Goal: Task Accomplishment & Management: Use online tool/utility

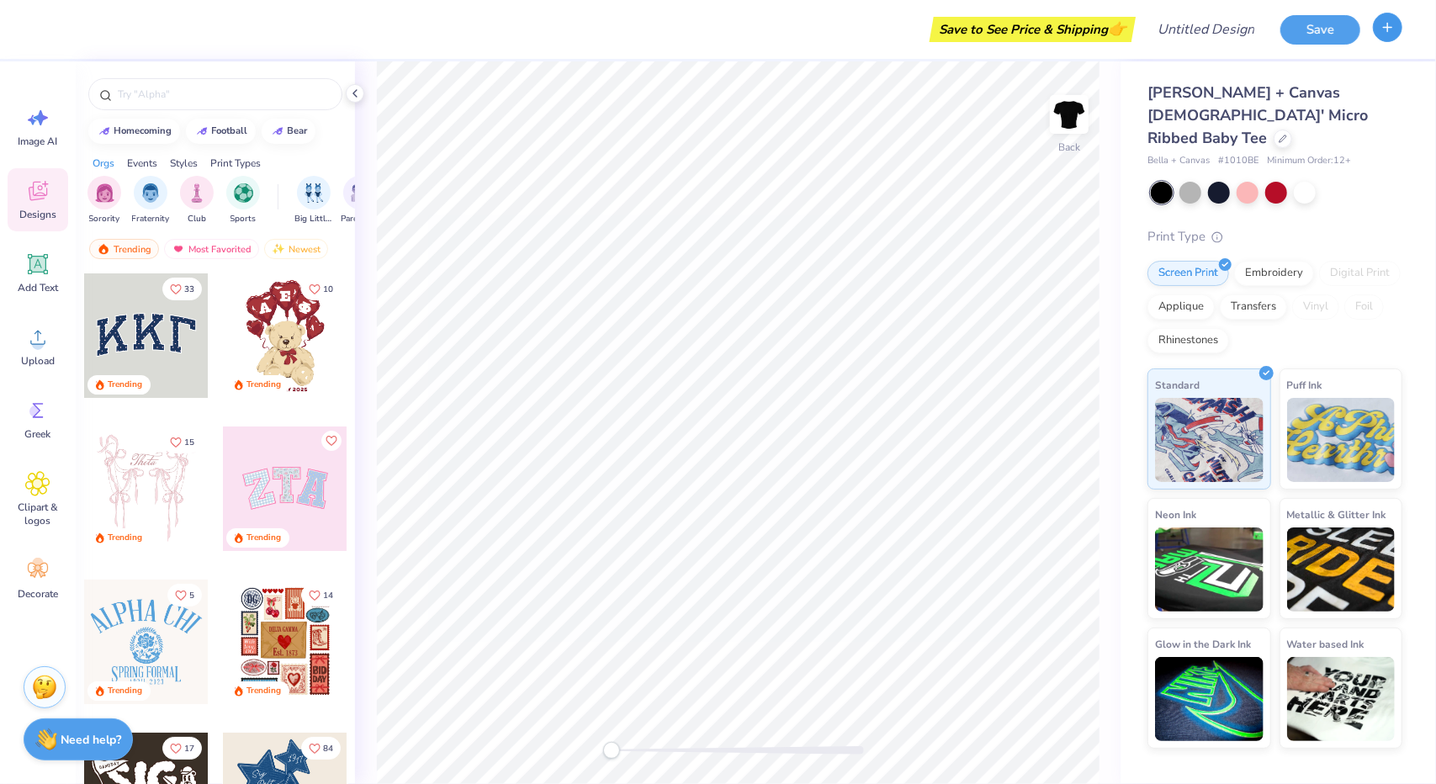
click at [1377, 29] on button "button" at bounding box center [1387, 27] width 29 height 29
click at [1385, 41] on button "button" at bounding box center [1387, 27] width 29 height 29
click at [1383, 36] on button "button" at bounding box center [1387, 27] width 29 height 29
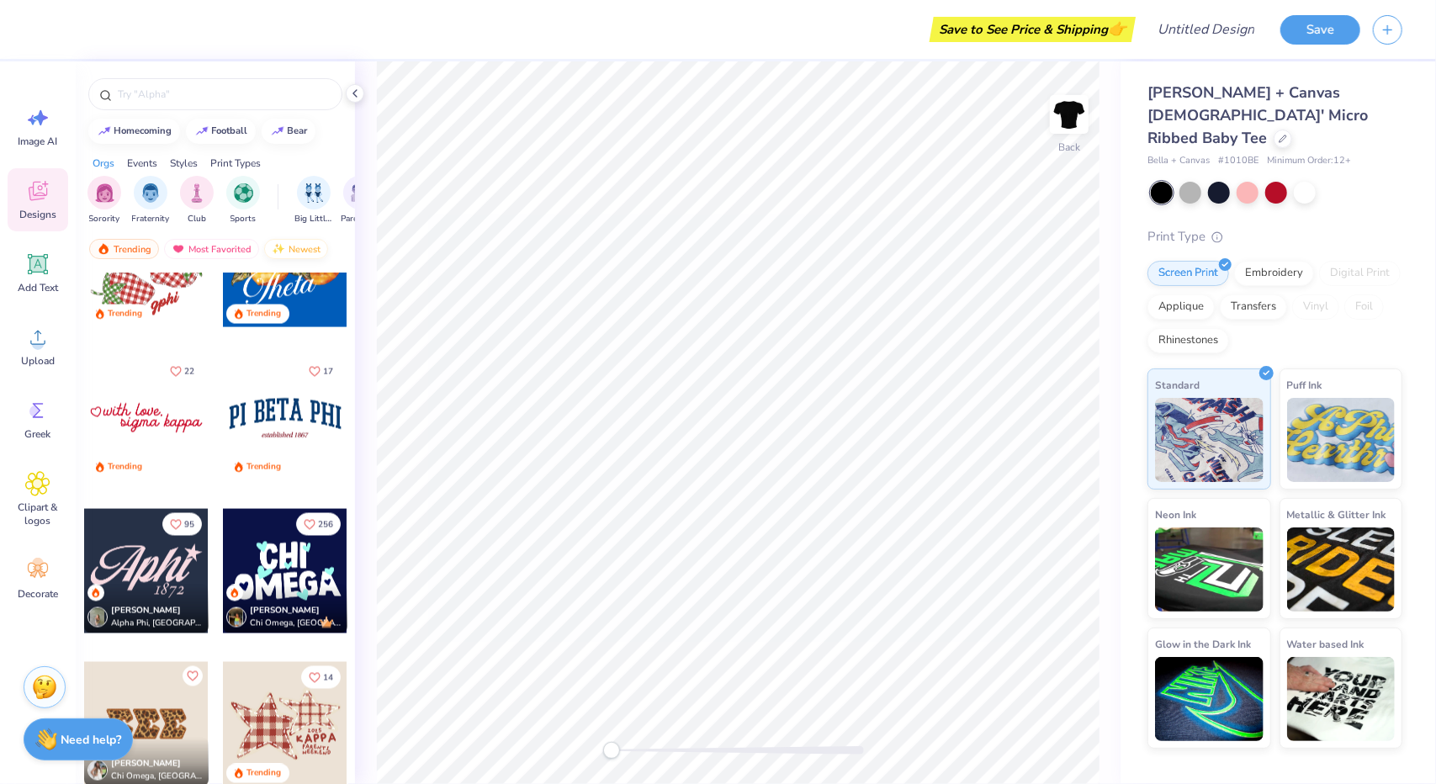
scroll to position [1598, 0]
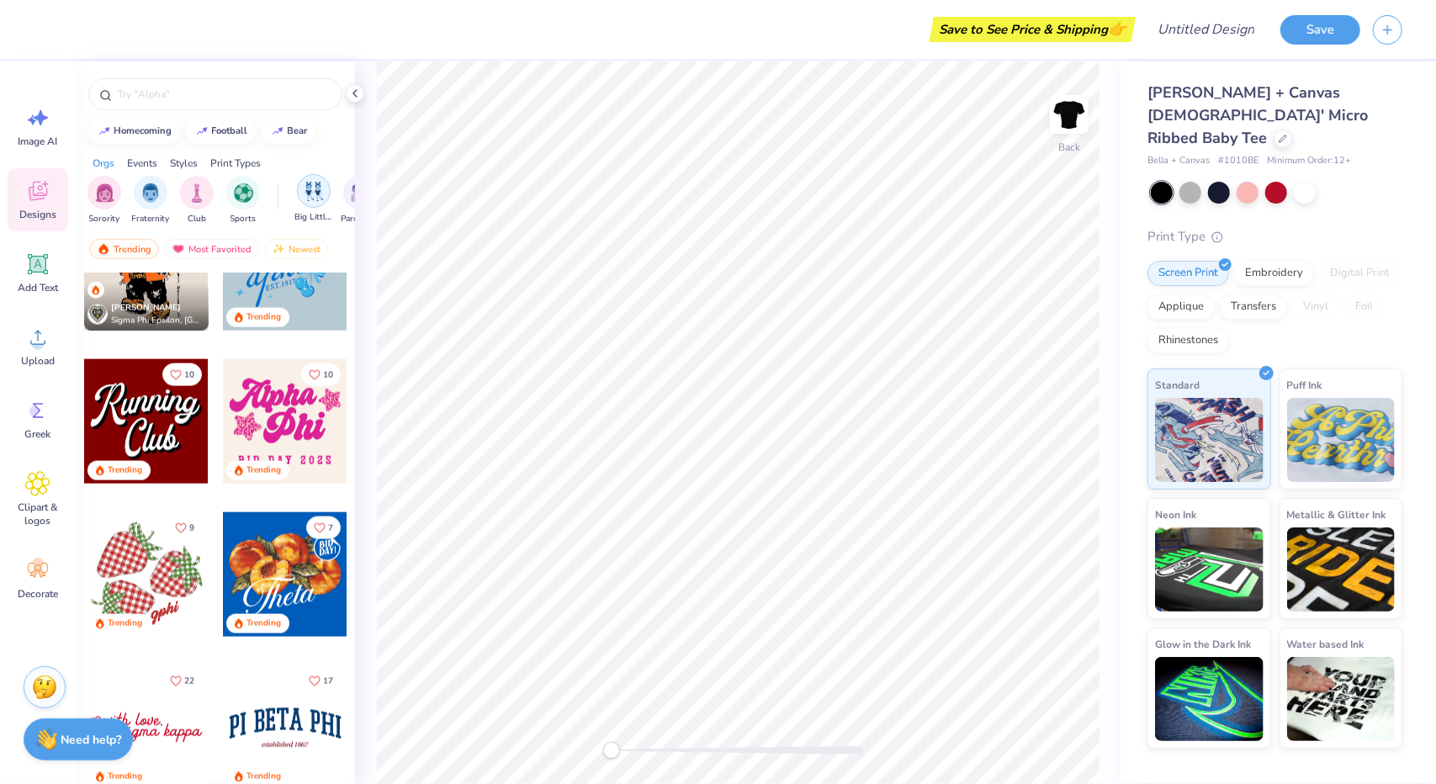
click at [311, 189] on img "filter for Big Little Reveal" at bounding box center [314, 191] width 19 height 19
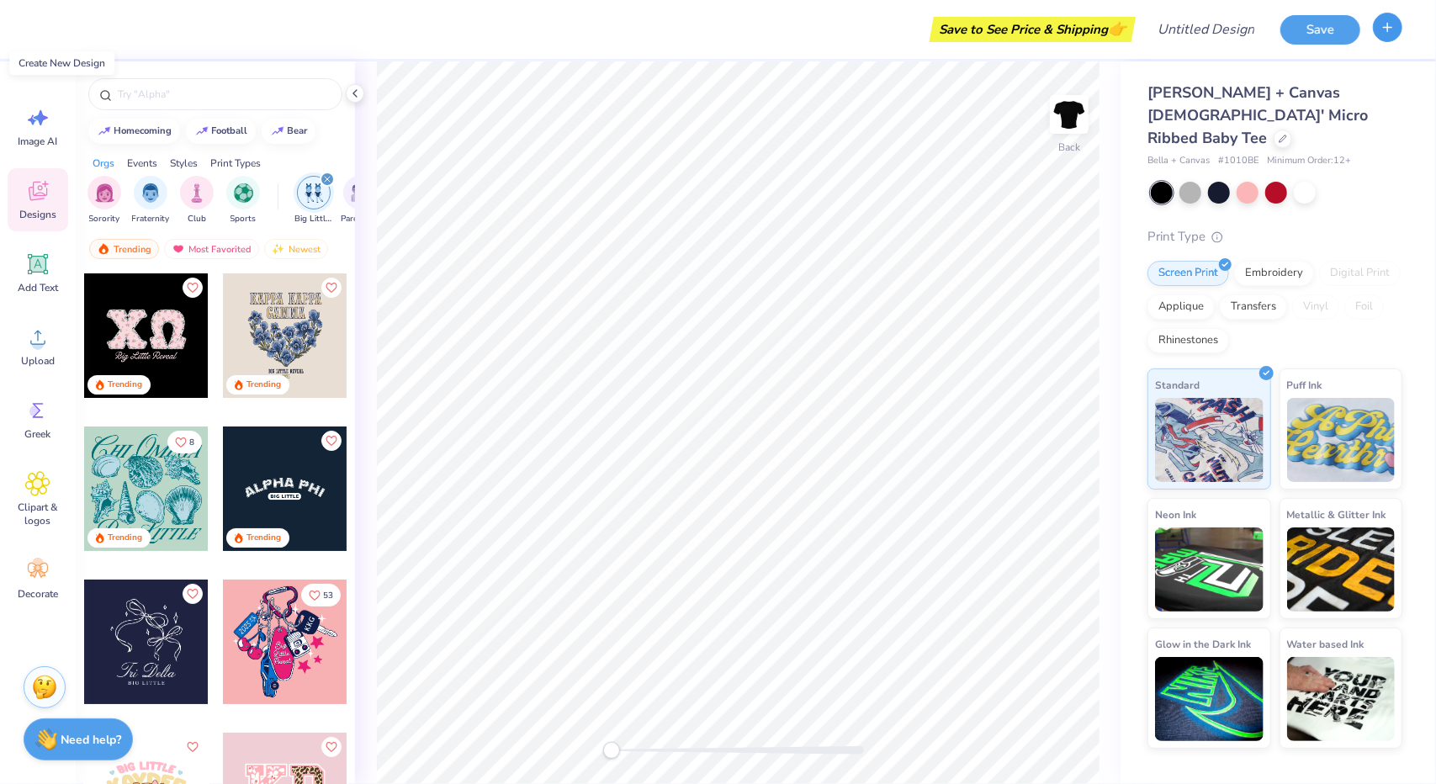
click at [1386, 32] on icon "button" at bounding box center [1387, 27] width 14 height 14
click at [352, 96] on icon at bounding box center [354, 93] width 13 height 13
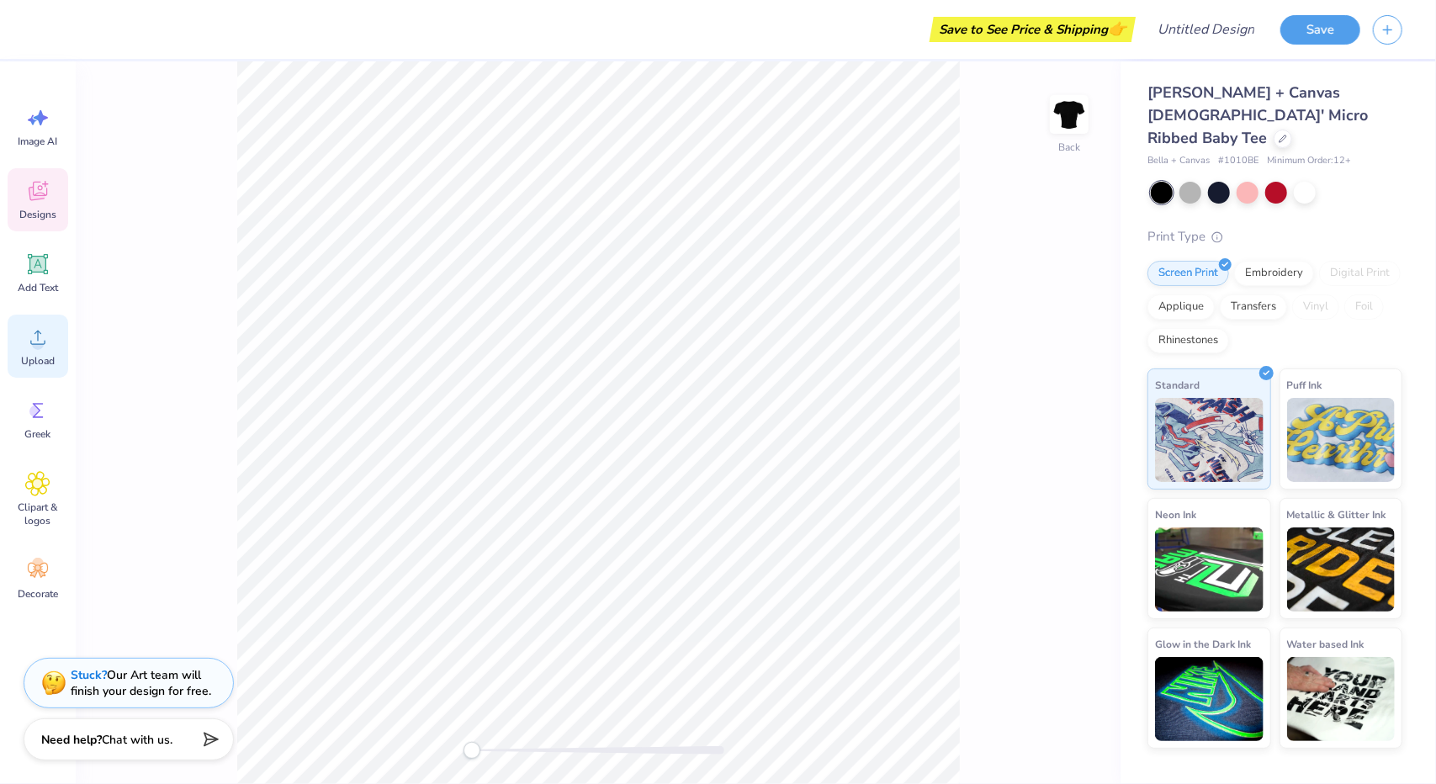
click at [34, 354] on span "Upload" at bounding box center [38, 360] width 34 height 13
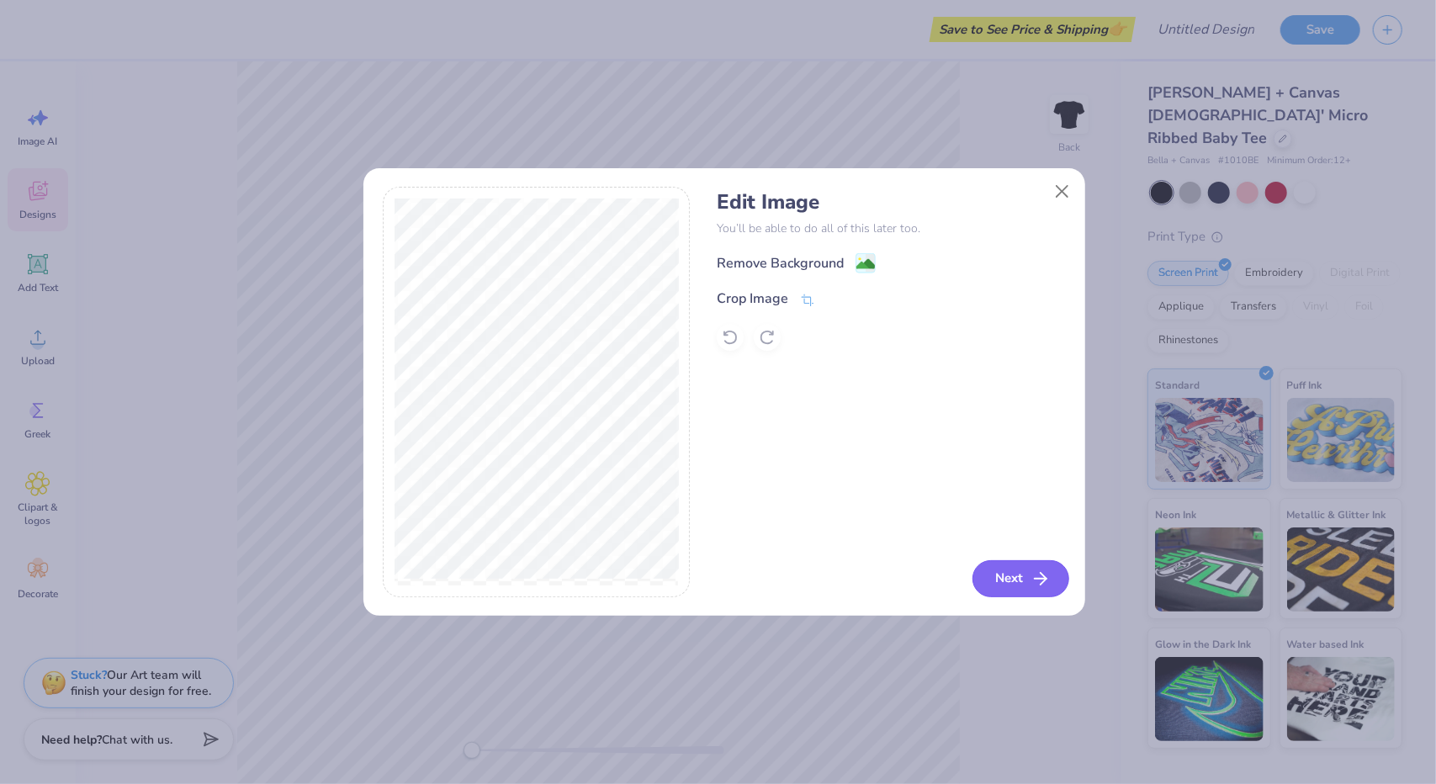
click at [1014, 573] on button "Next" at bounding box center [1020, 578] width 97 height 37
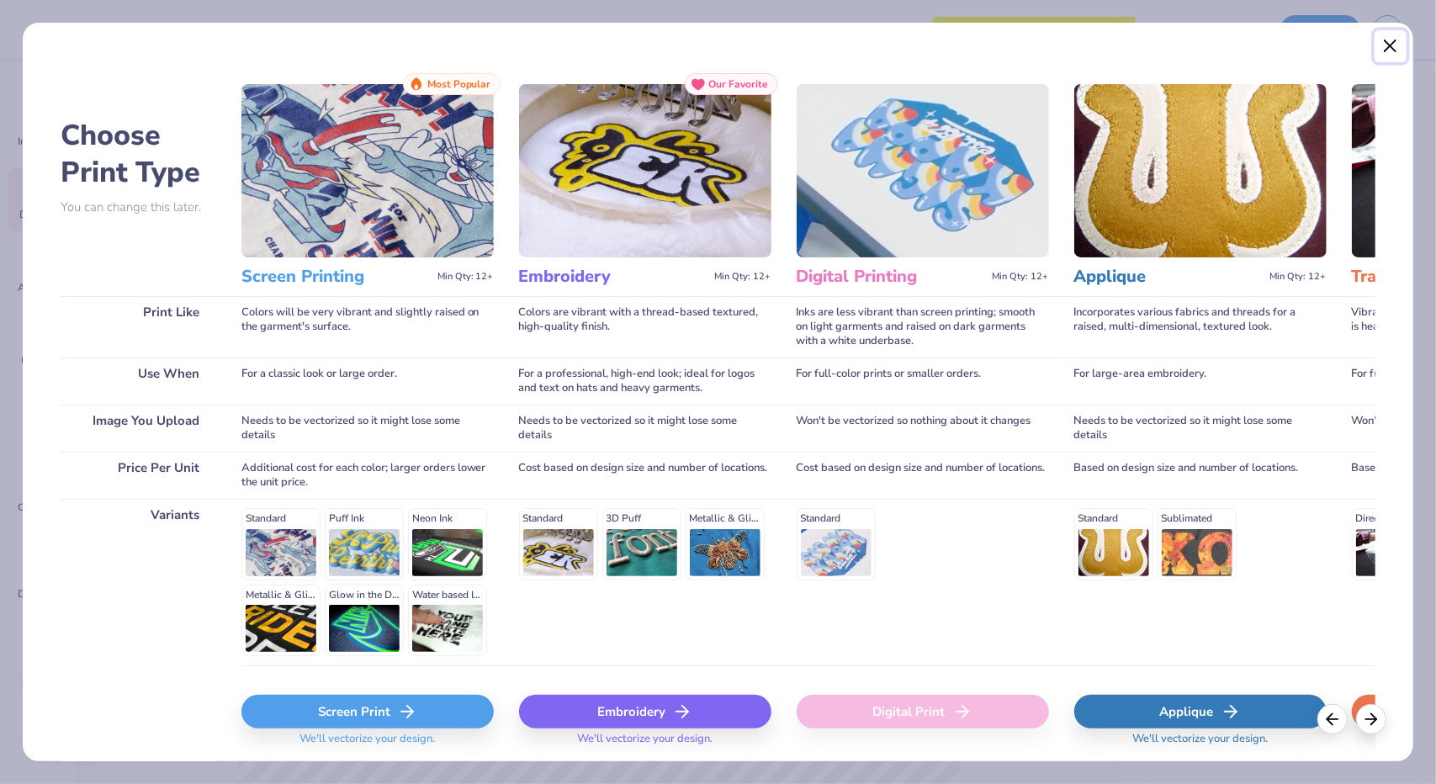
click at [1390, 45] on button "Close" at bounding box center [1390, 46] width 32 height 32
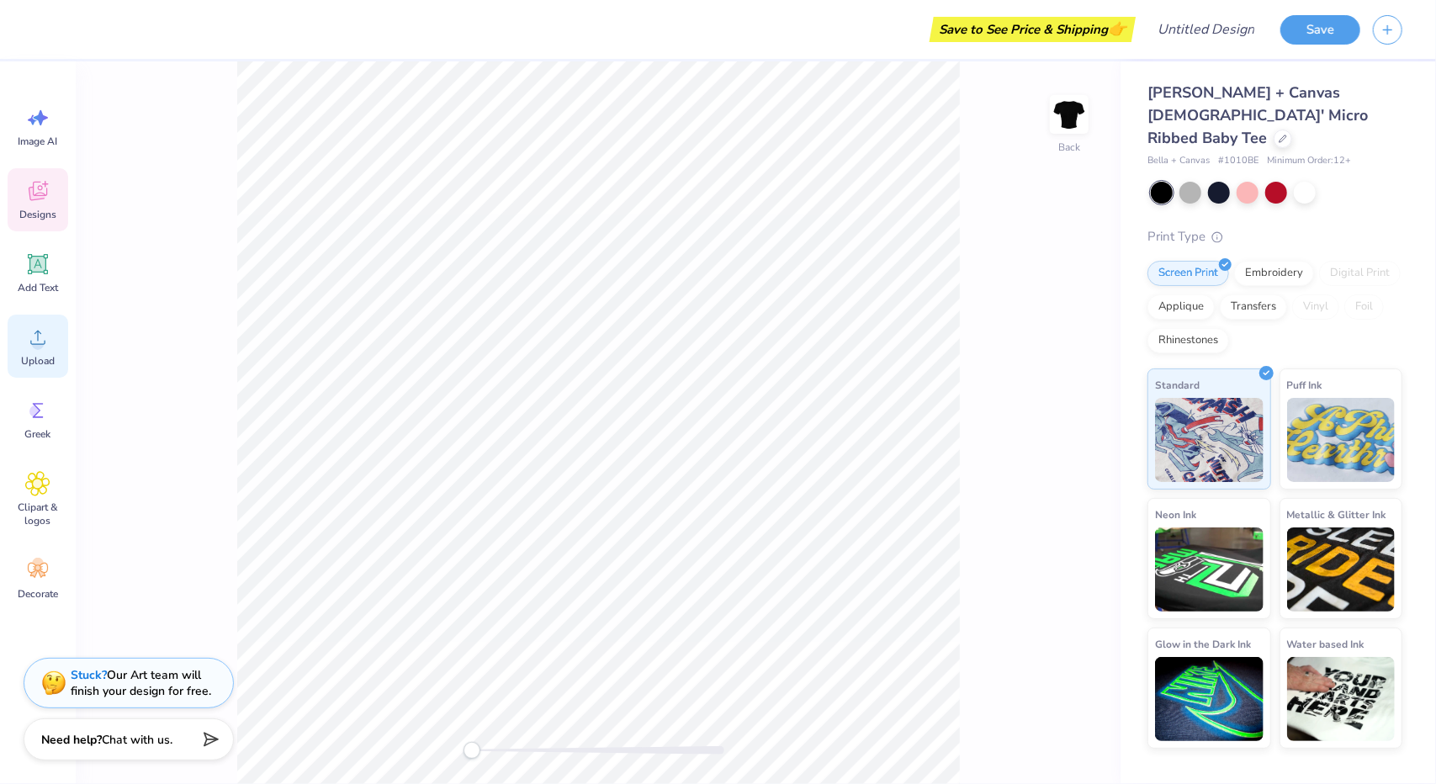
click at [45, 352] on div "Upload" at bounding box center [38, 346] width 61 height 63
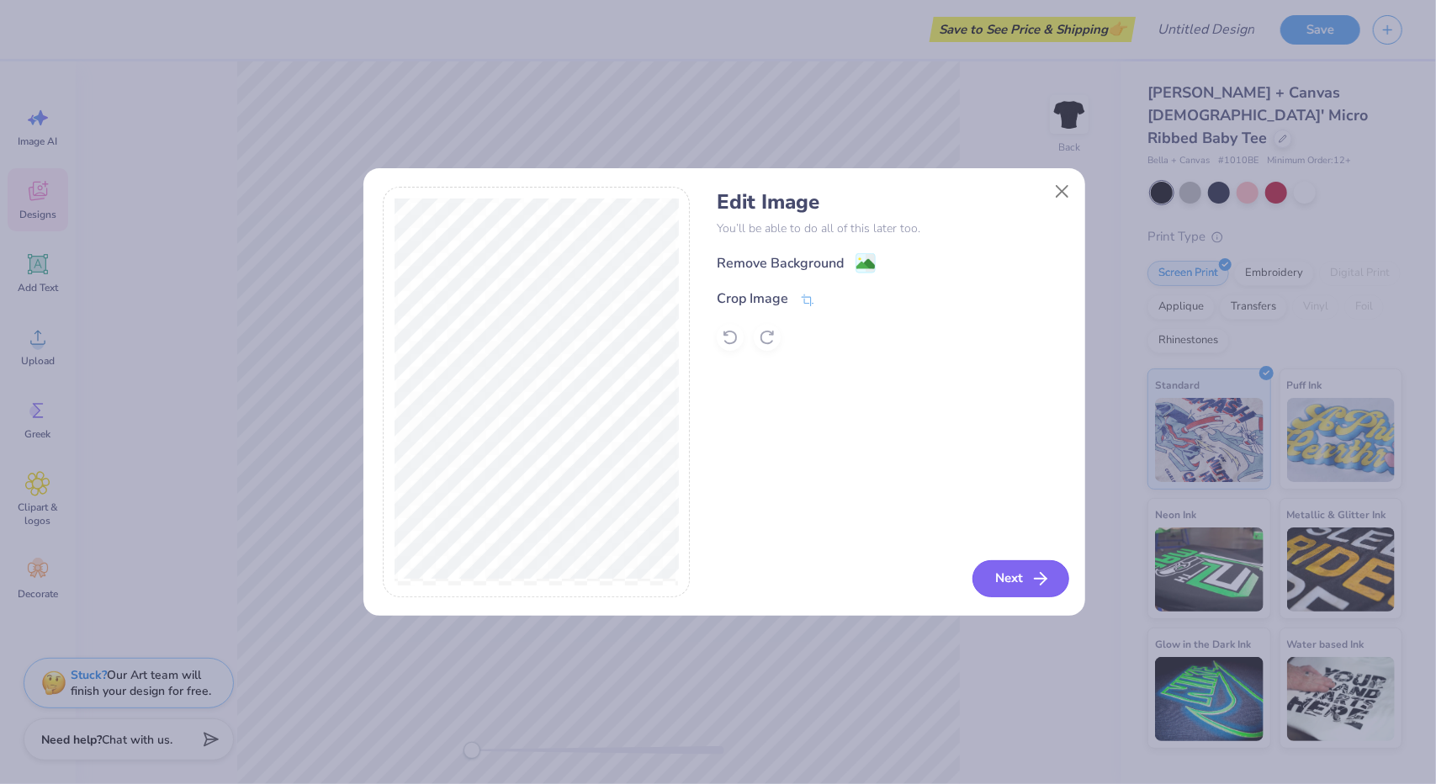
click at [1006, 576] on button "Next" at bounding box center [1020, 578] width 97 height 37
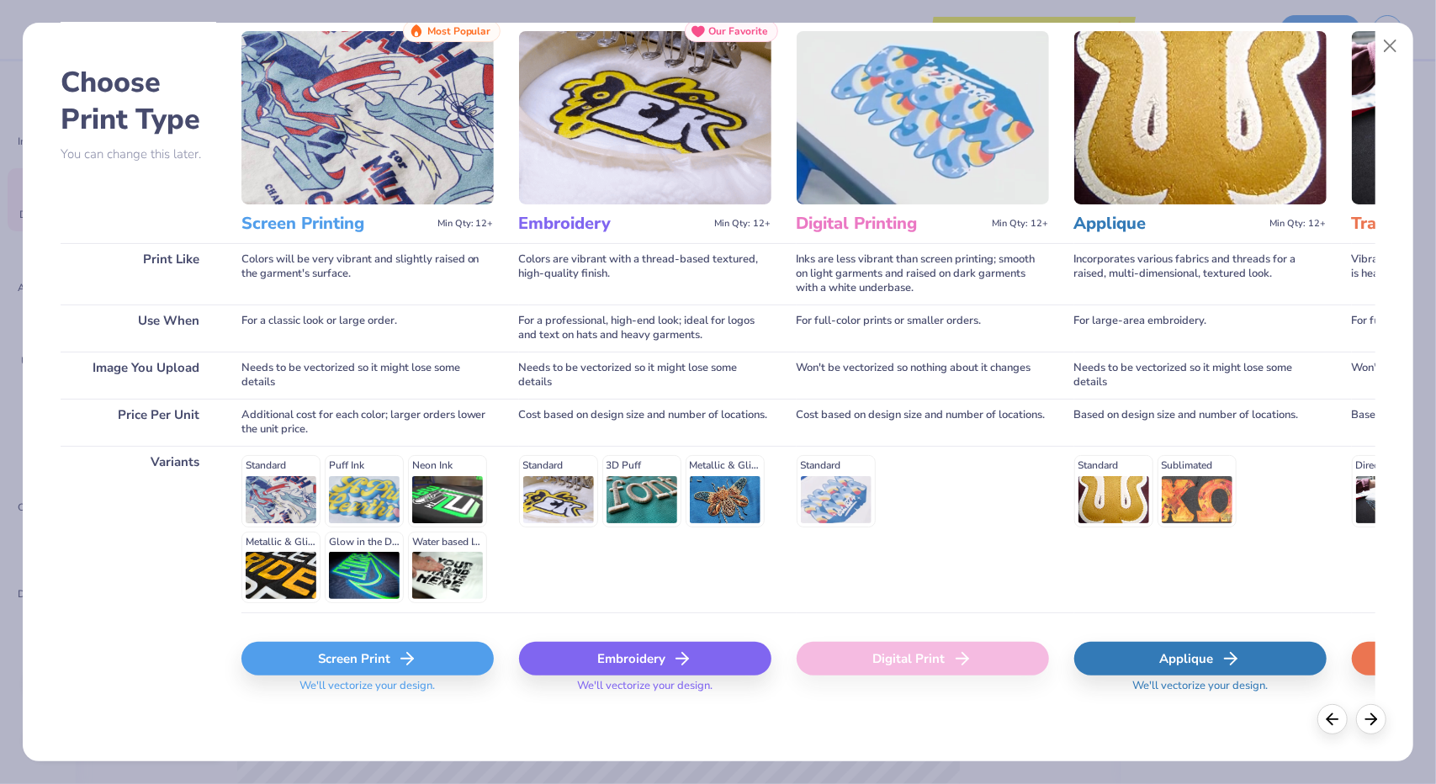
scroll to position [54, 0]
click at [439, 649] on div "Screen Print" at bounding box center [367, 658] width 252 height 34
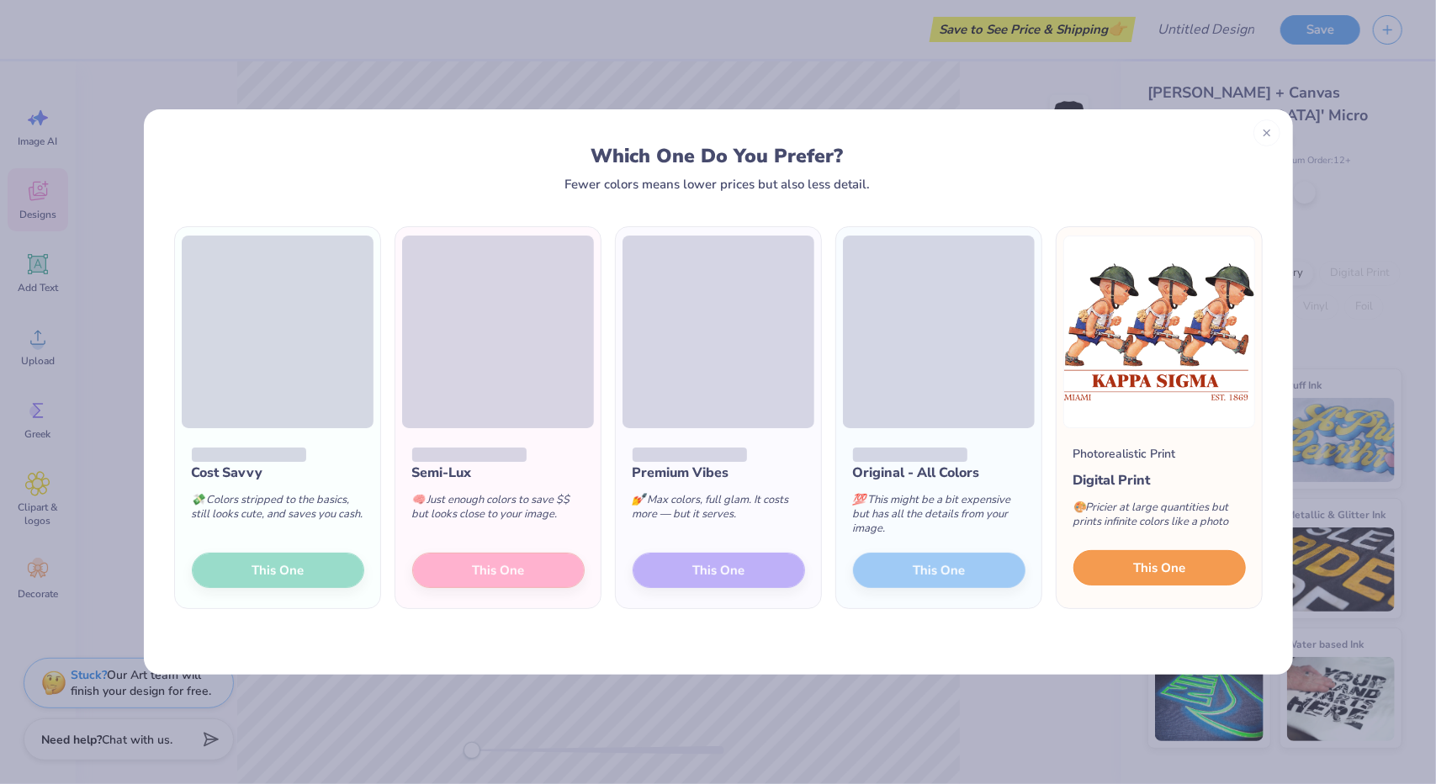
click at [1183, 573] on span "This One" at bounding box center [1159, 568] width 52 height 19
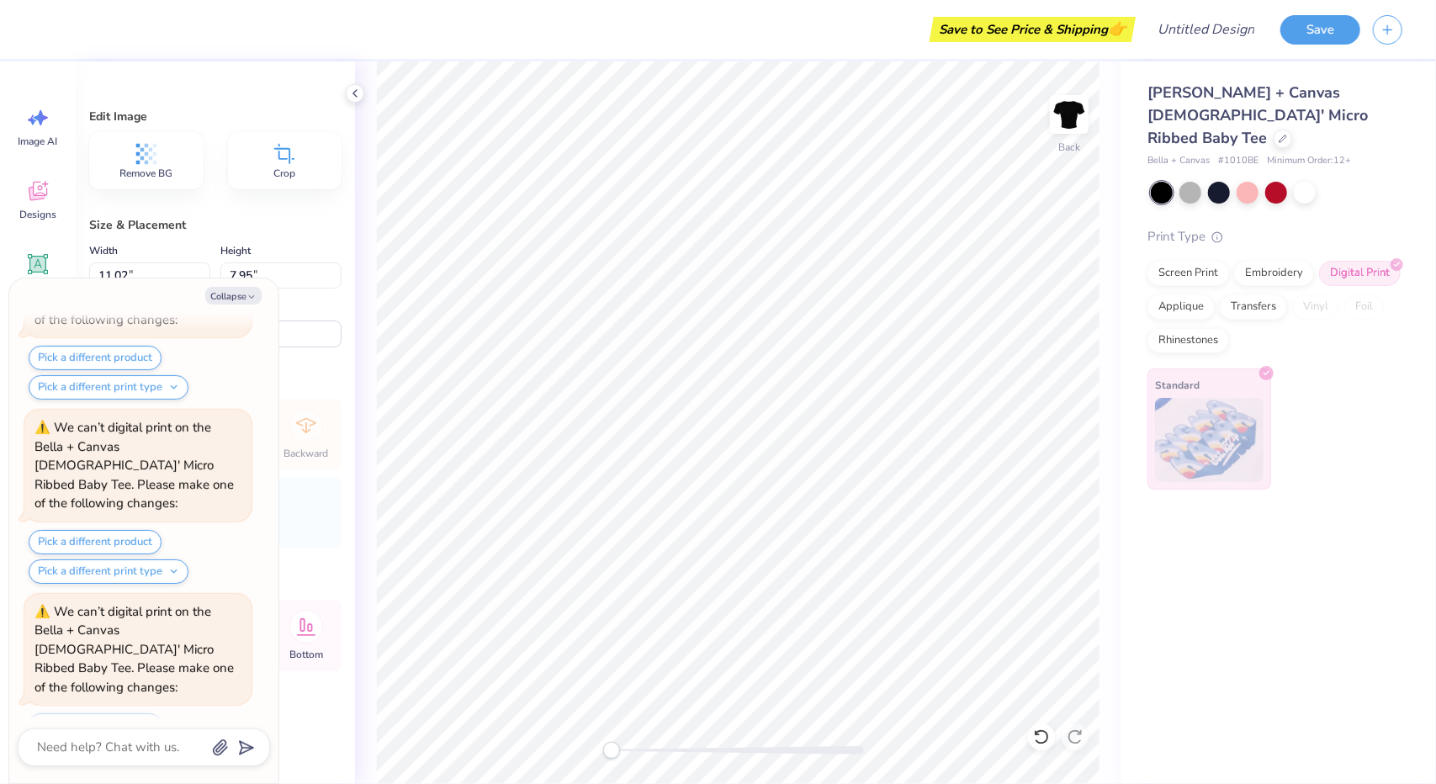
scroll to position [310, 0]
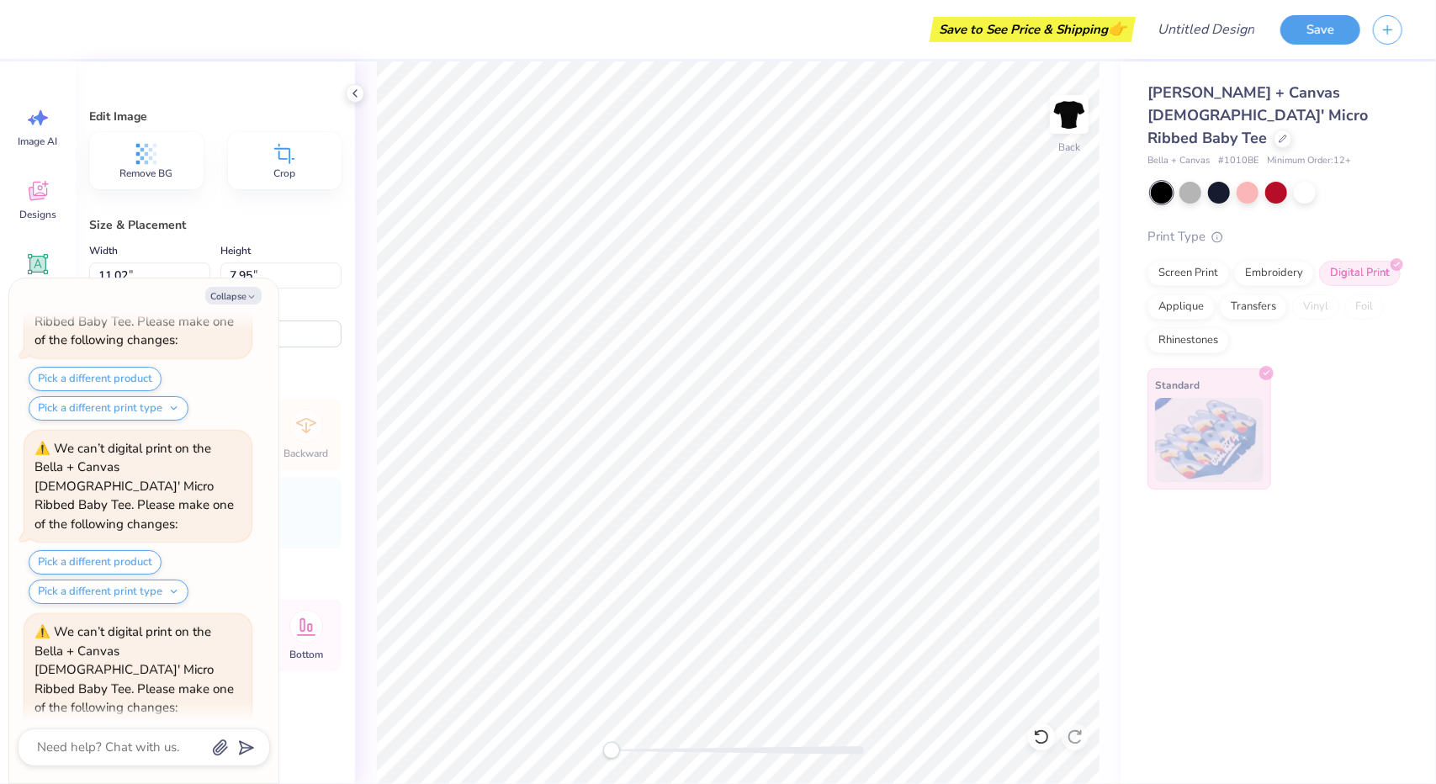
type textarea "x"
type input "7.05"
type input "5.09"
type input "0.55"
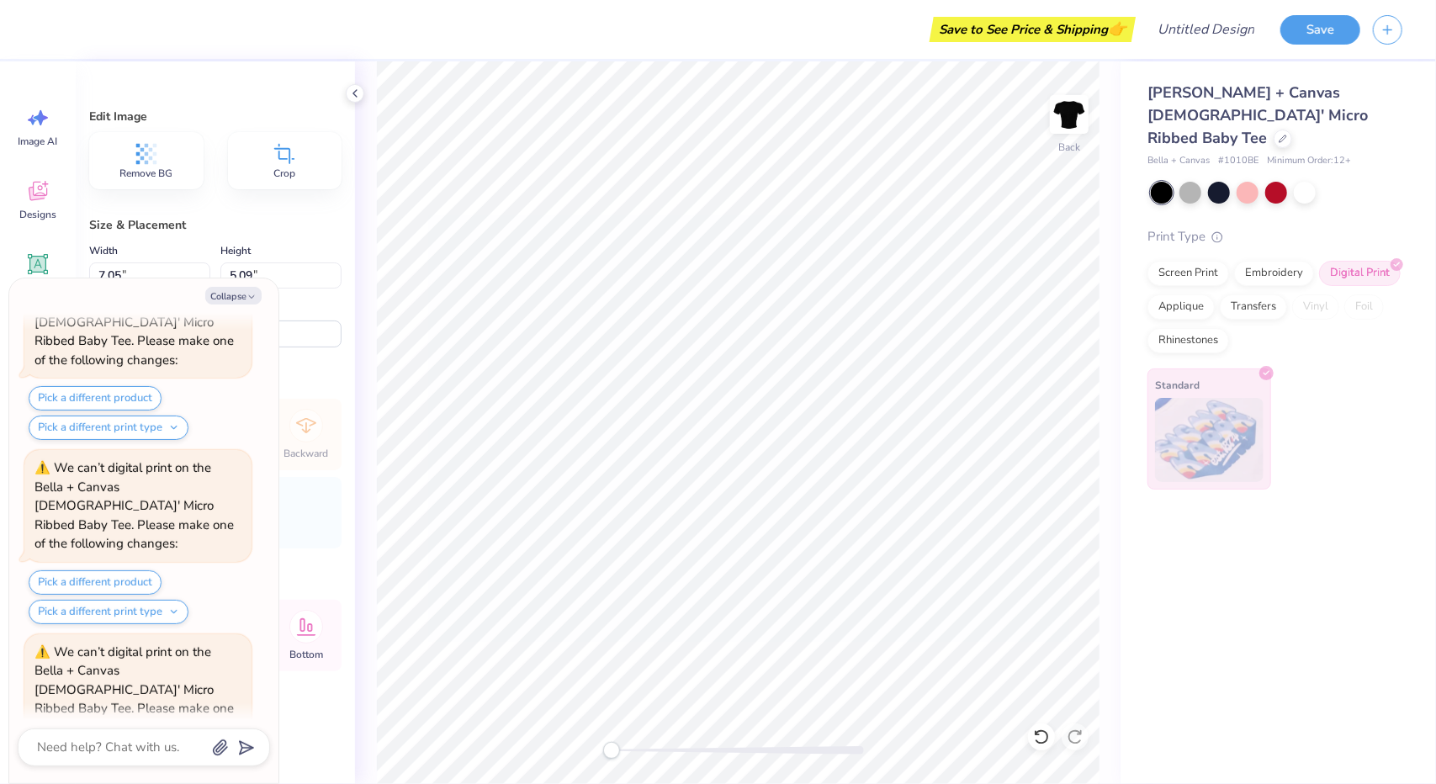
scroll to position [638, 0]
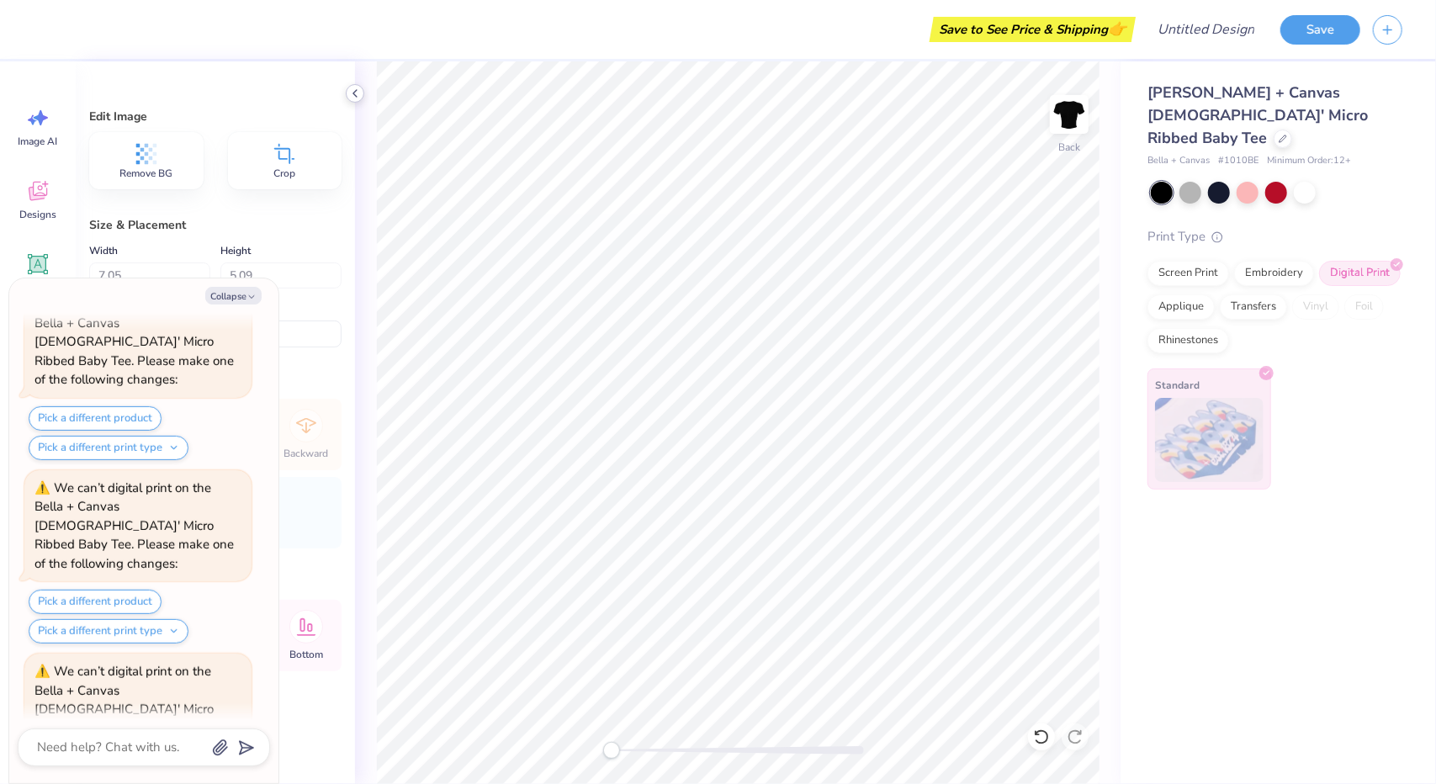
click at [353, 97] on icon at bounding box center [354, 93] width 13 height 13
click at [220, 51] on div "Save to See Price & Shipping 👉" at bounding box center [588, 29] width 1085 height 59
type textarea "x"
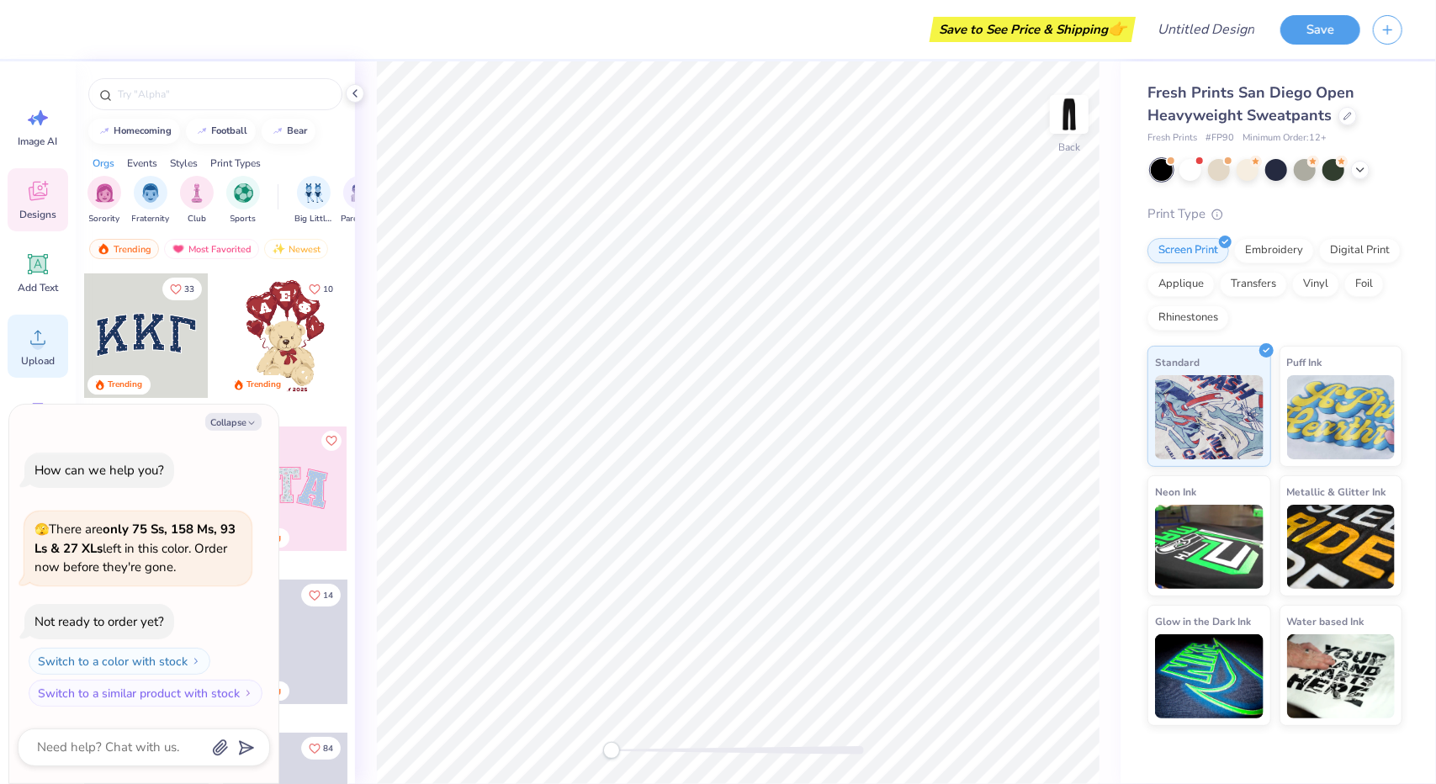
click at [42, 347] on circle at bounding box center [38, 344] width 12 height 12
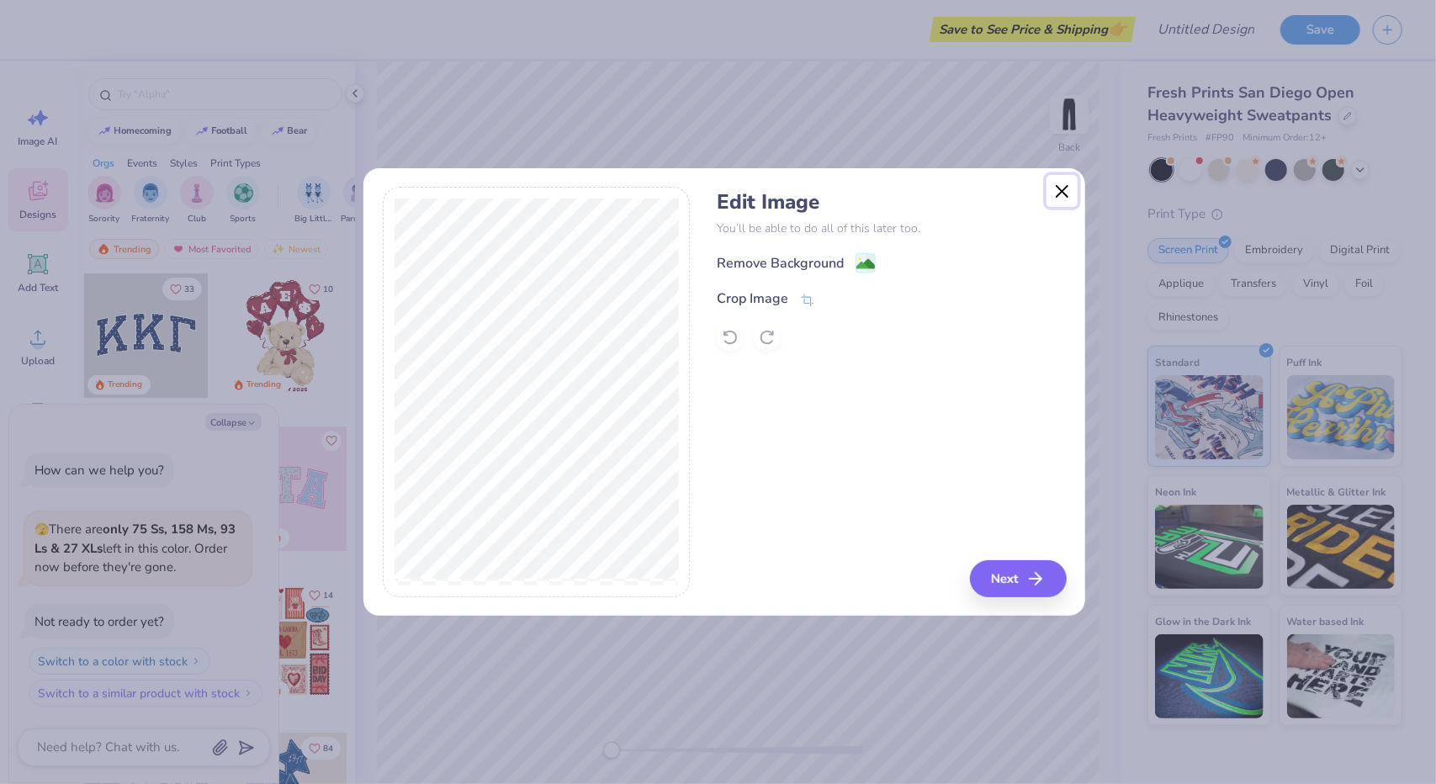
click at [1058, 191] on button "Close" at bounding box center [1062, 191] width 32 height 32
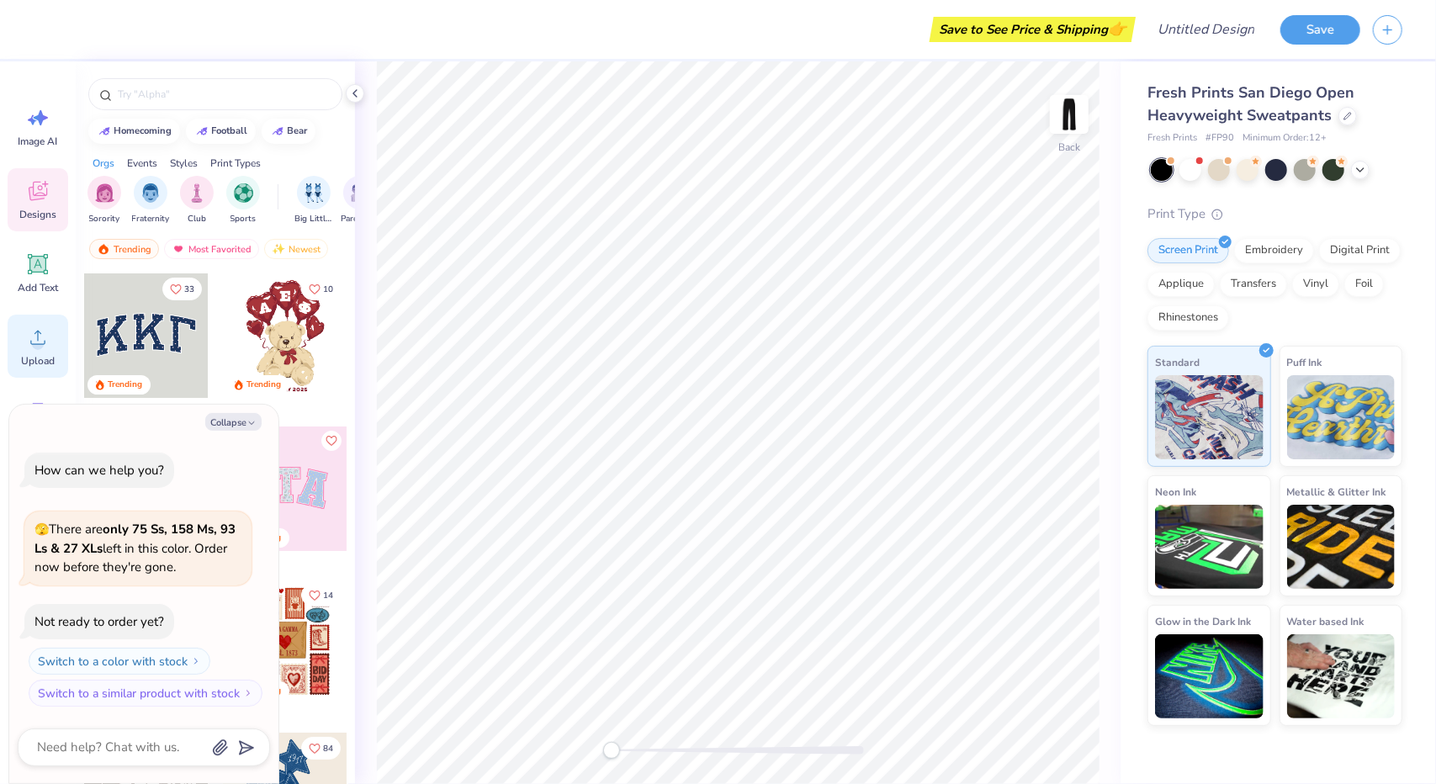
click at [53, 339] on div "Upload" at bounding box center [38, 346] width 61 height 63
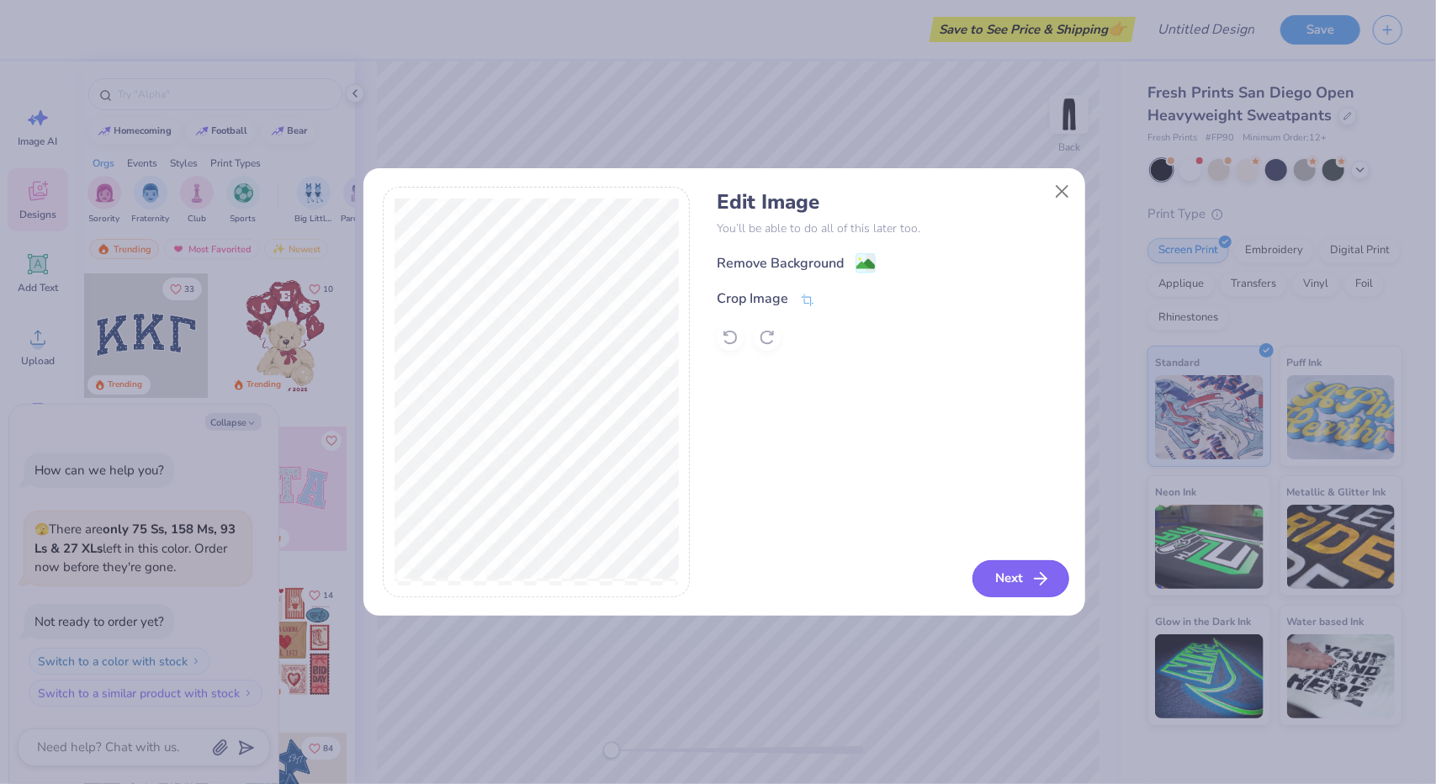
click at [1005, 571] on button "Next" at bounding box center [1020, 578] width 97 height 37
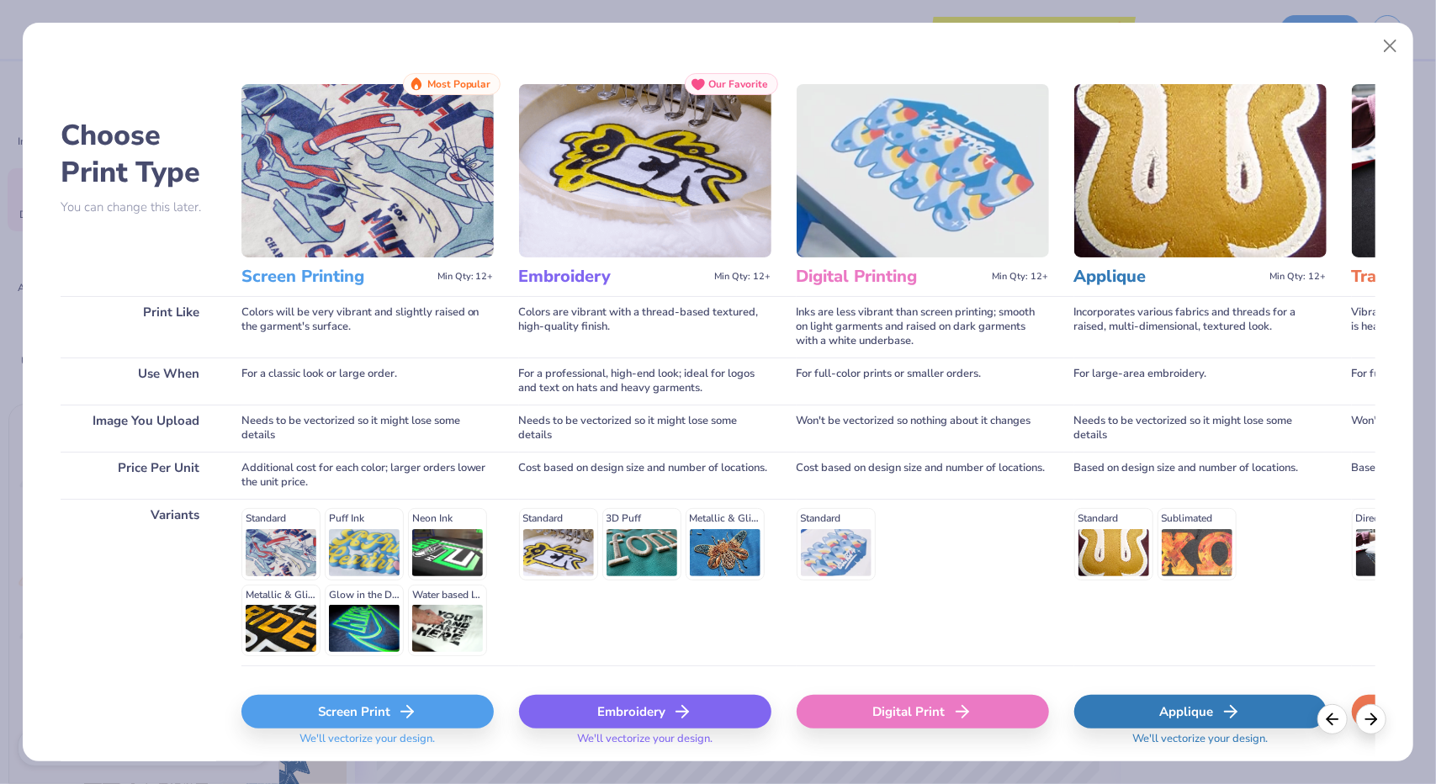
click at [392, 710] on div "Screen Print" at bounding box center [367, 712] width 252 height 34
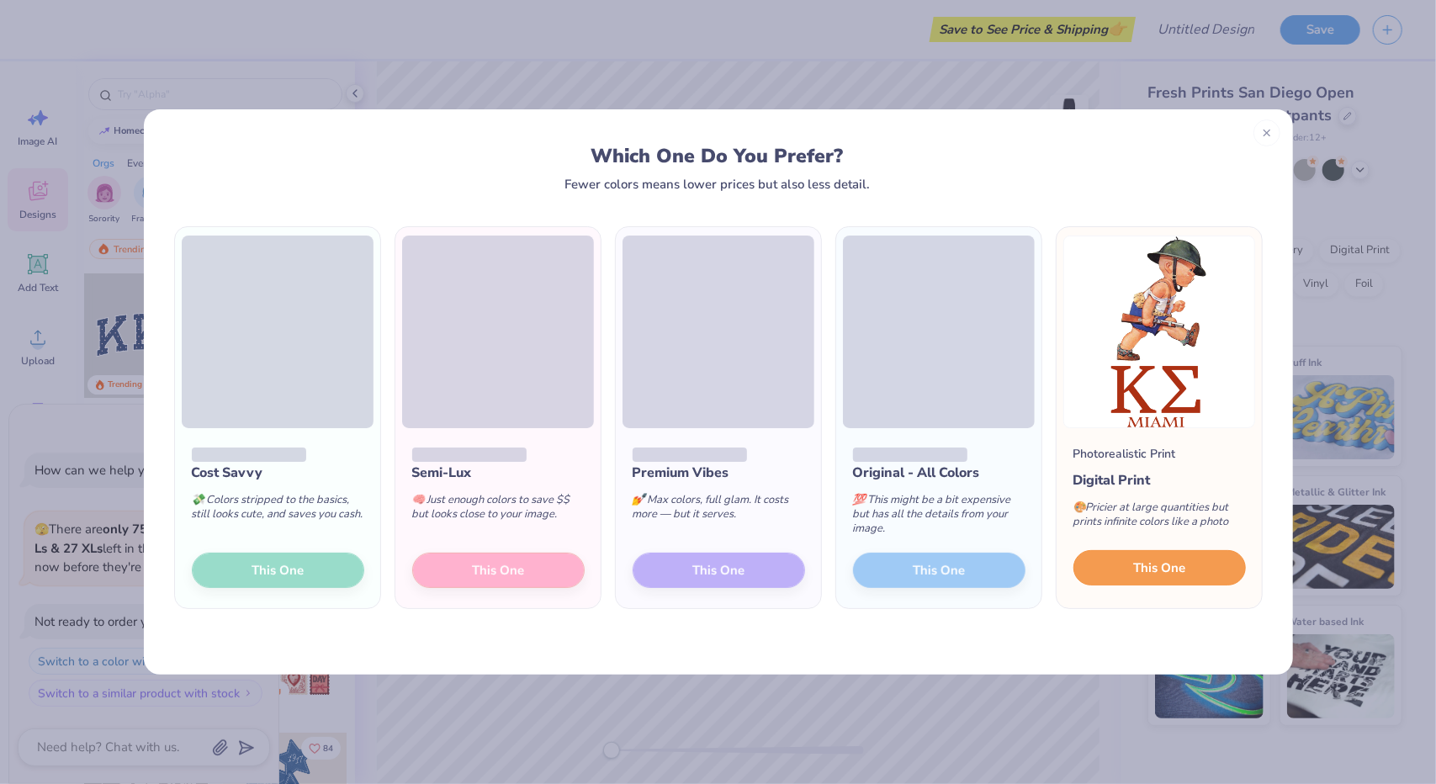
click at [1157, 571] on span "This One" at bounding box center [1159, 568] width 52 height 19
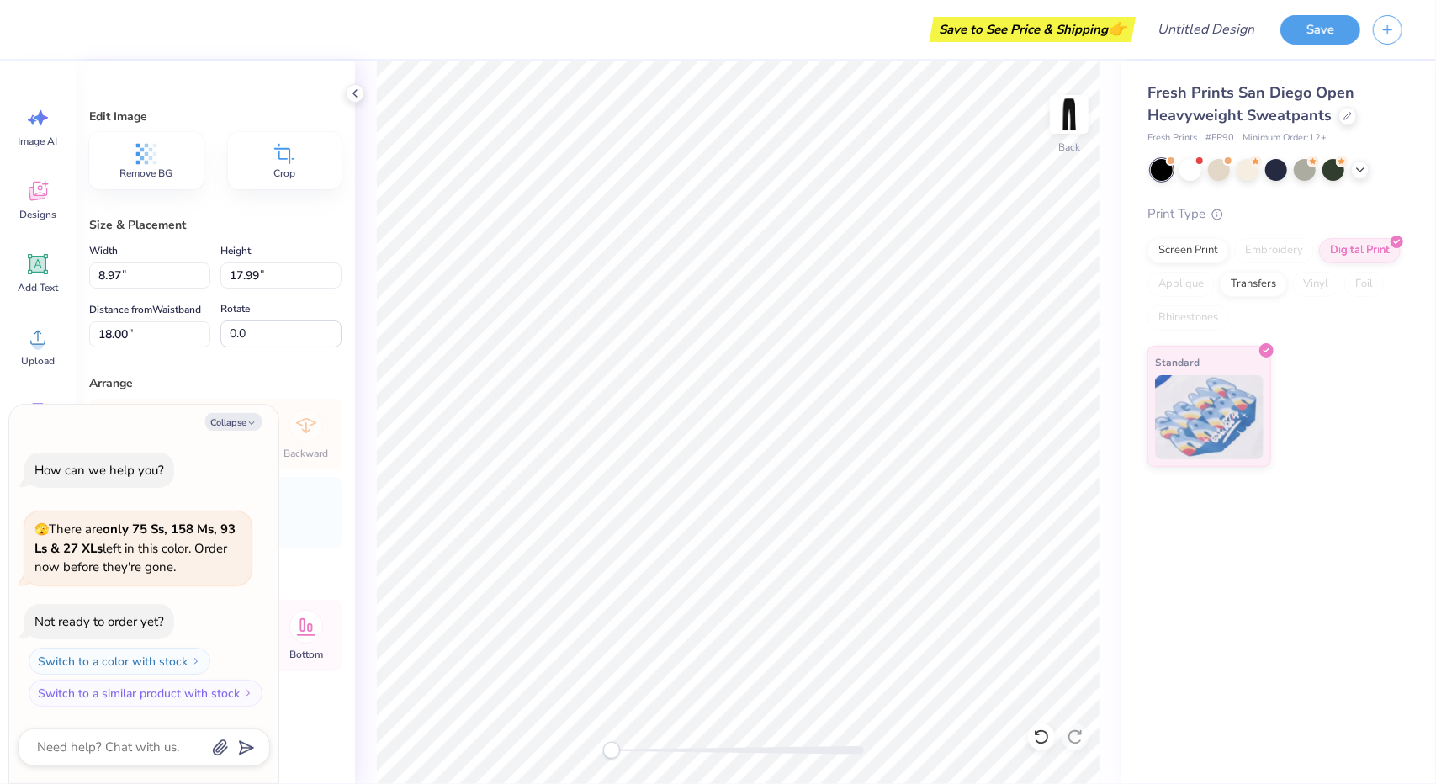
type textarea "x"
type input "2.78"
type input "5.58"
type input "2.67"
click at [355, 92] on polyline at bounding box center [354, 93] width 3 height 7
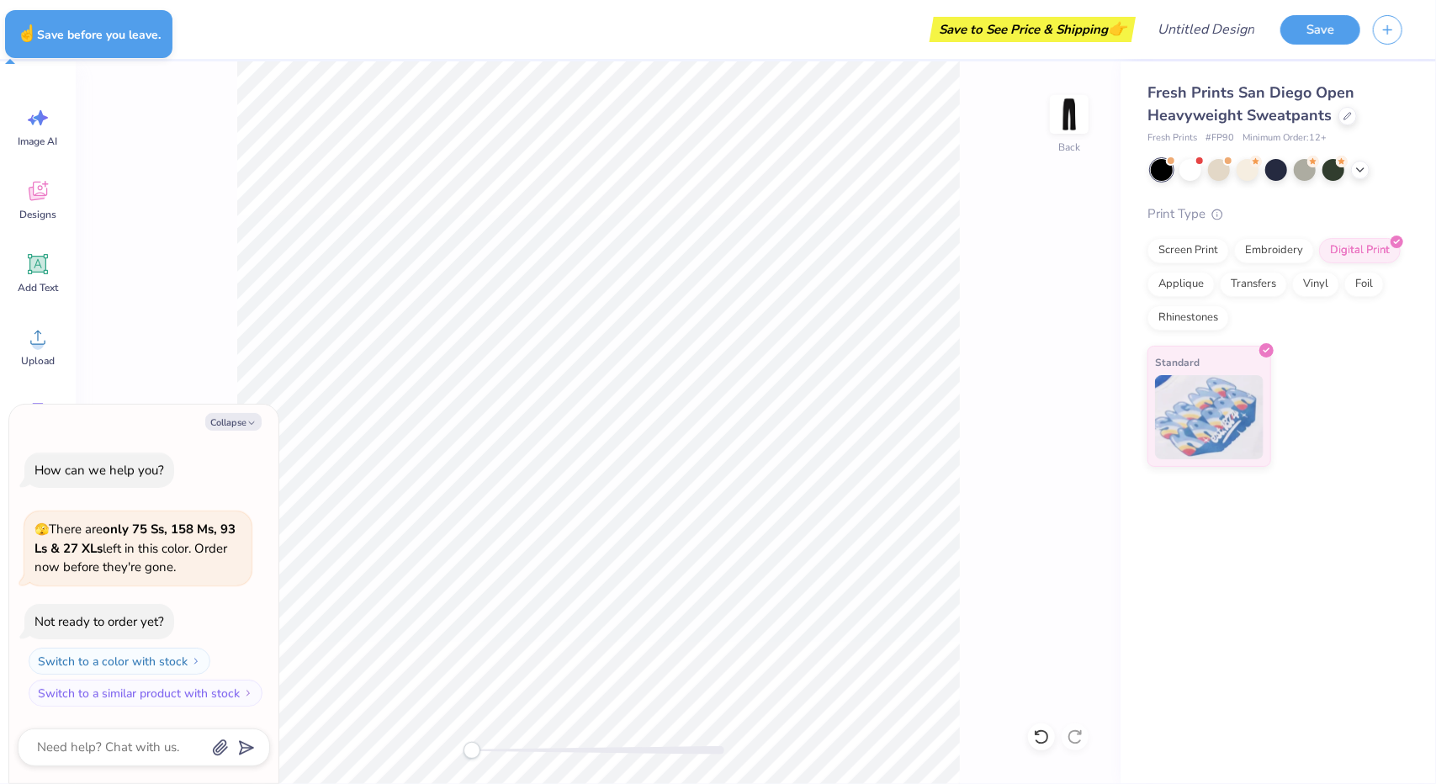
type textarea "x"
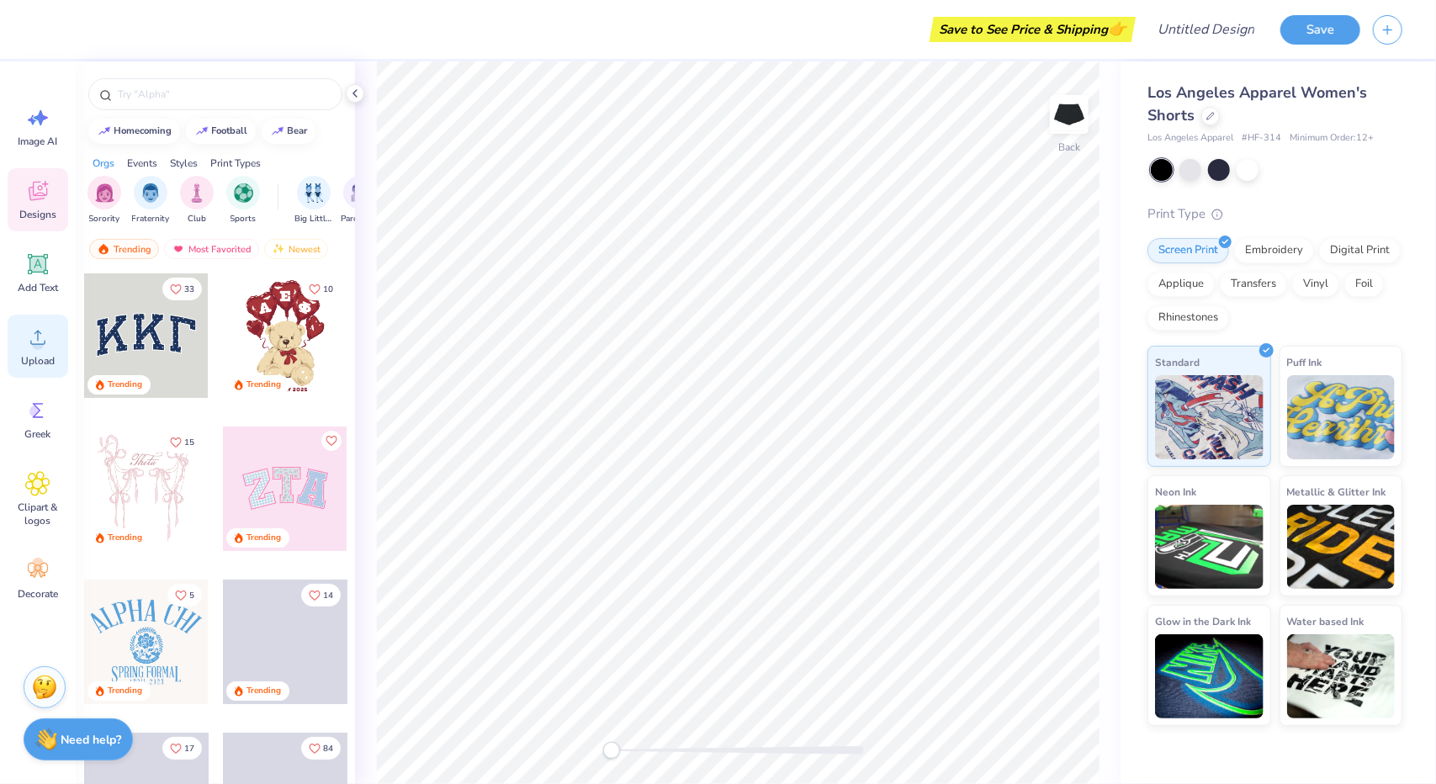
click at [35, 352] on div "Upload" at bounding box center [38, 346] width 61 height 63
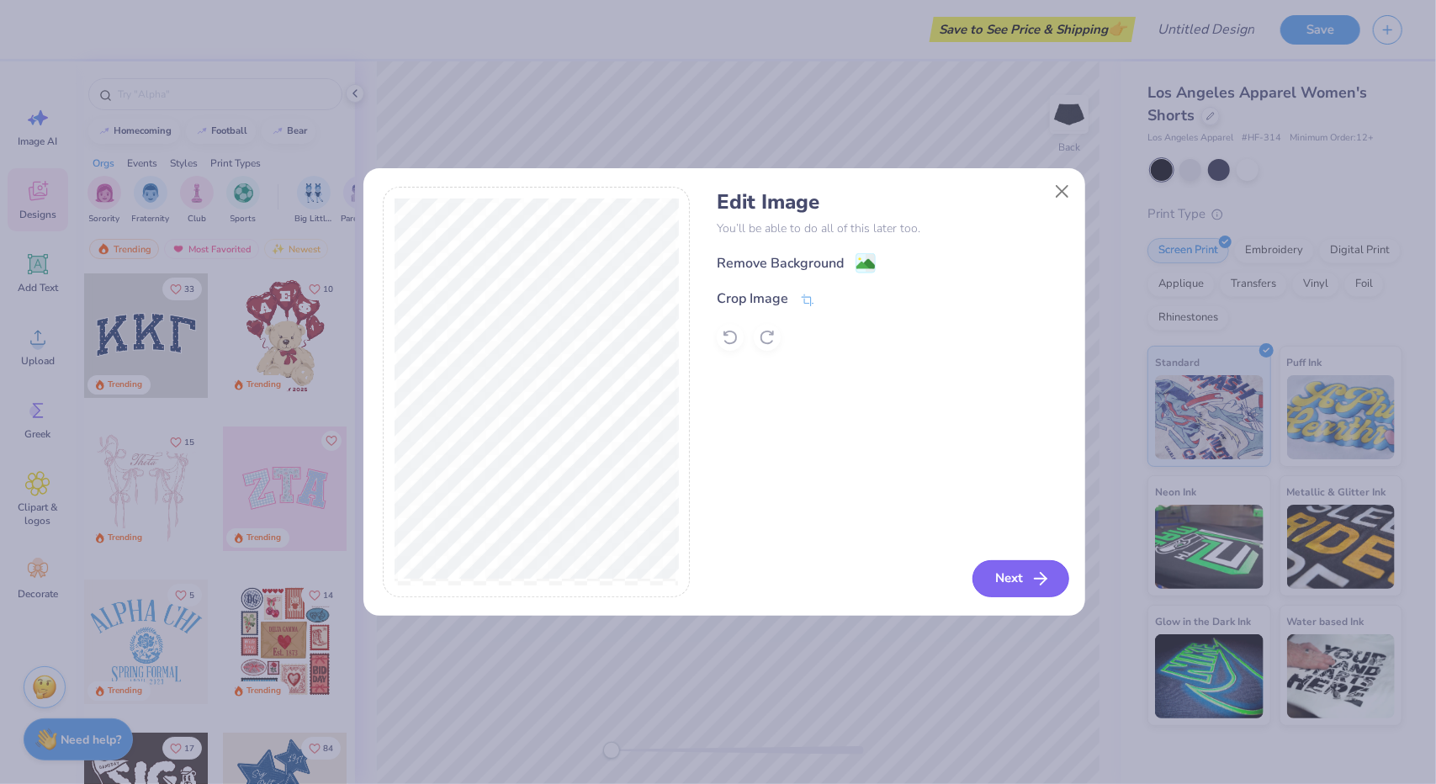
click at [1038, 573] on icon "button" at bounding box center [1040, 579] width 20 height 20
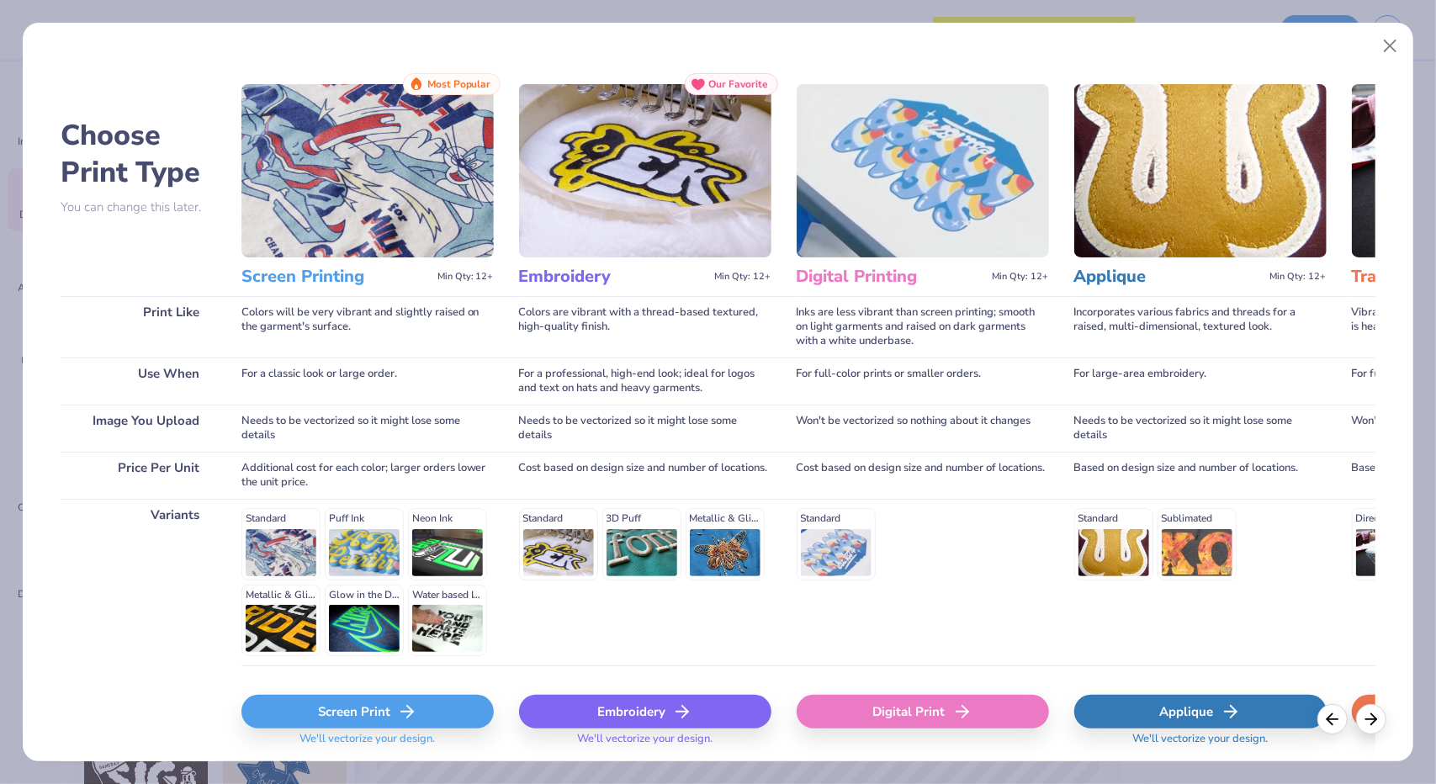
click at [394, 702] on div "Screen Print" at bounding box center [367, 712] width 252 height 34
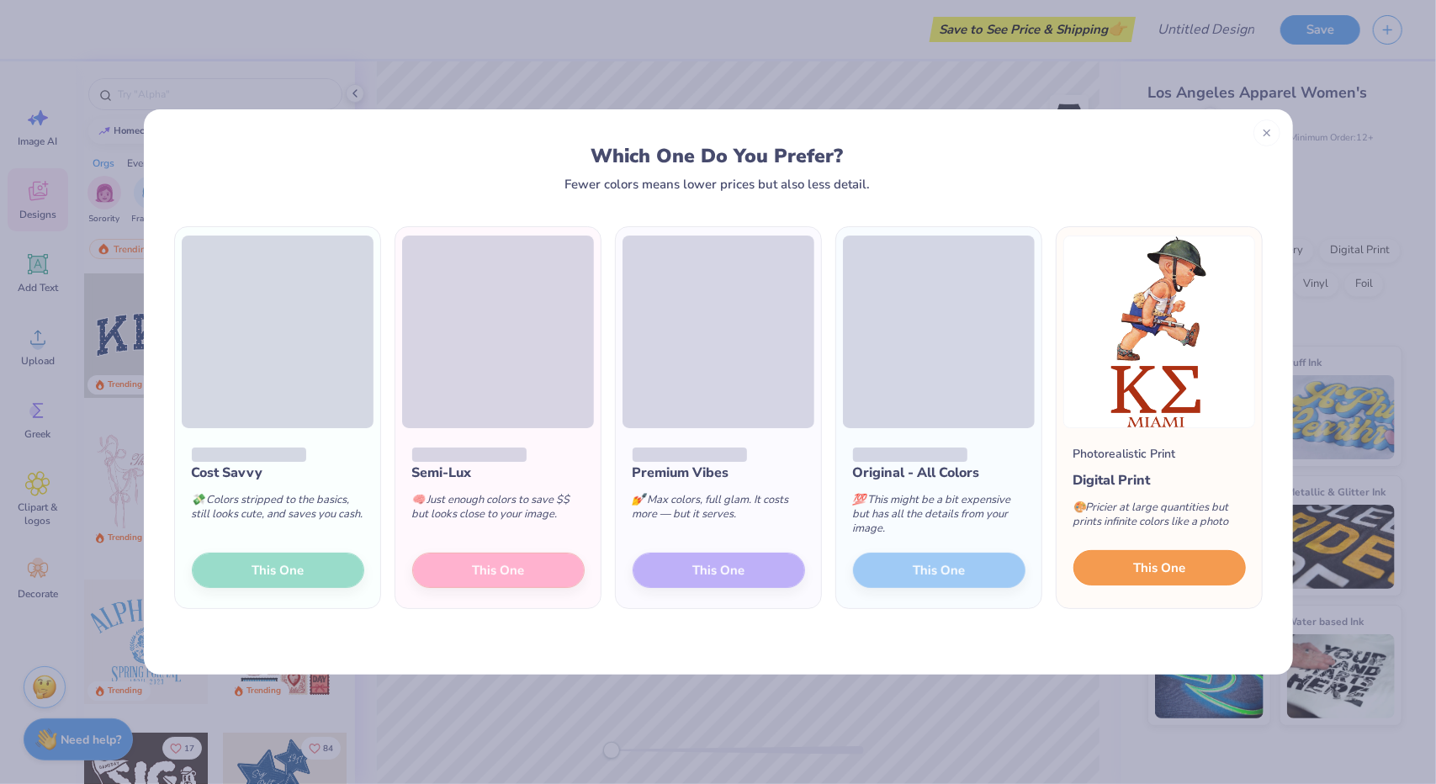
click at [1120, 564] on button "This One" at bounding box center [1159, 567] width 172 height 35
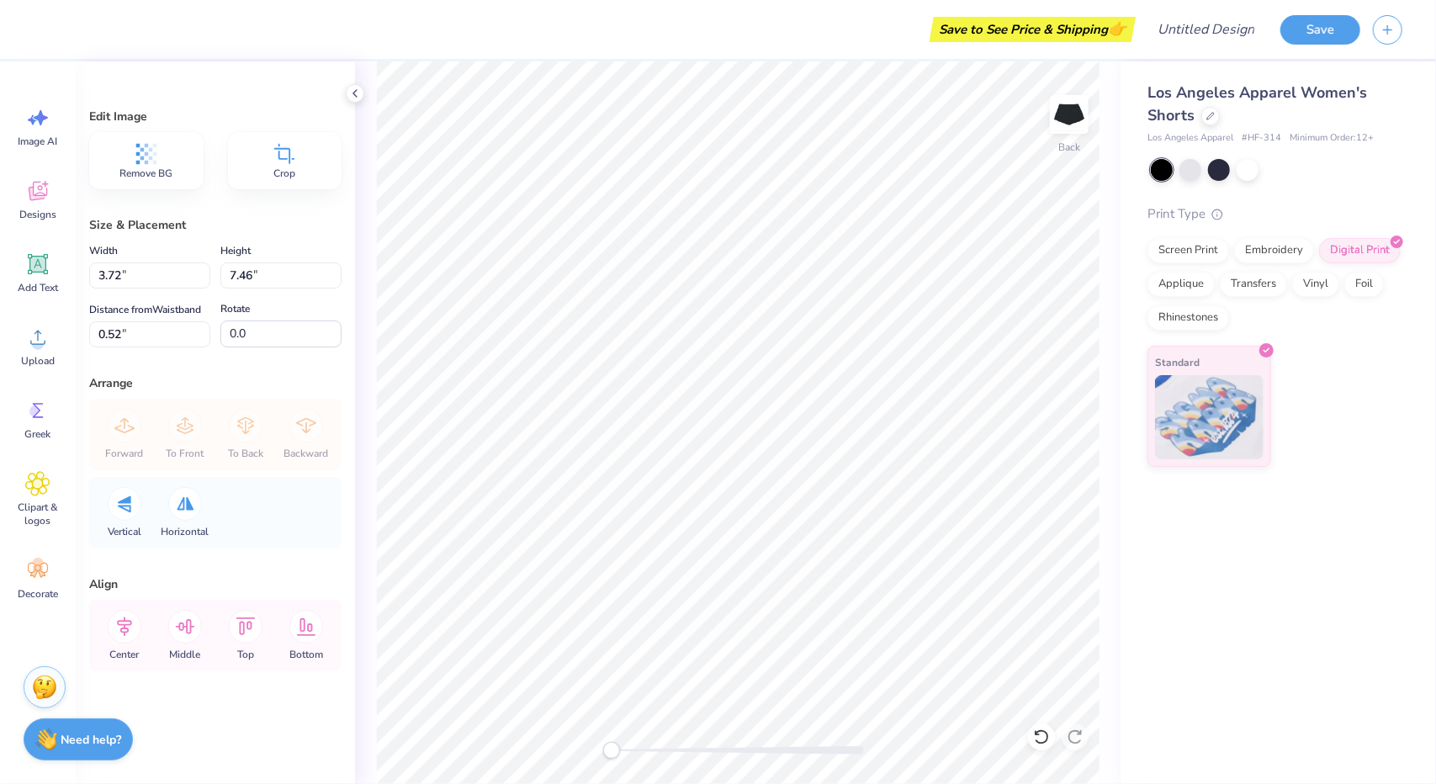
type input "1.66"
type input "3.32"
type input "1.29"
type input "2.58"
type input "3.22"
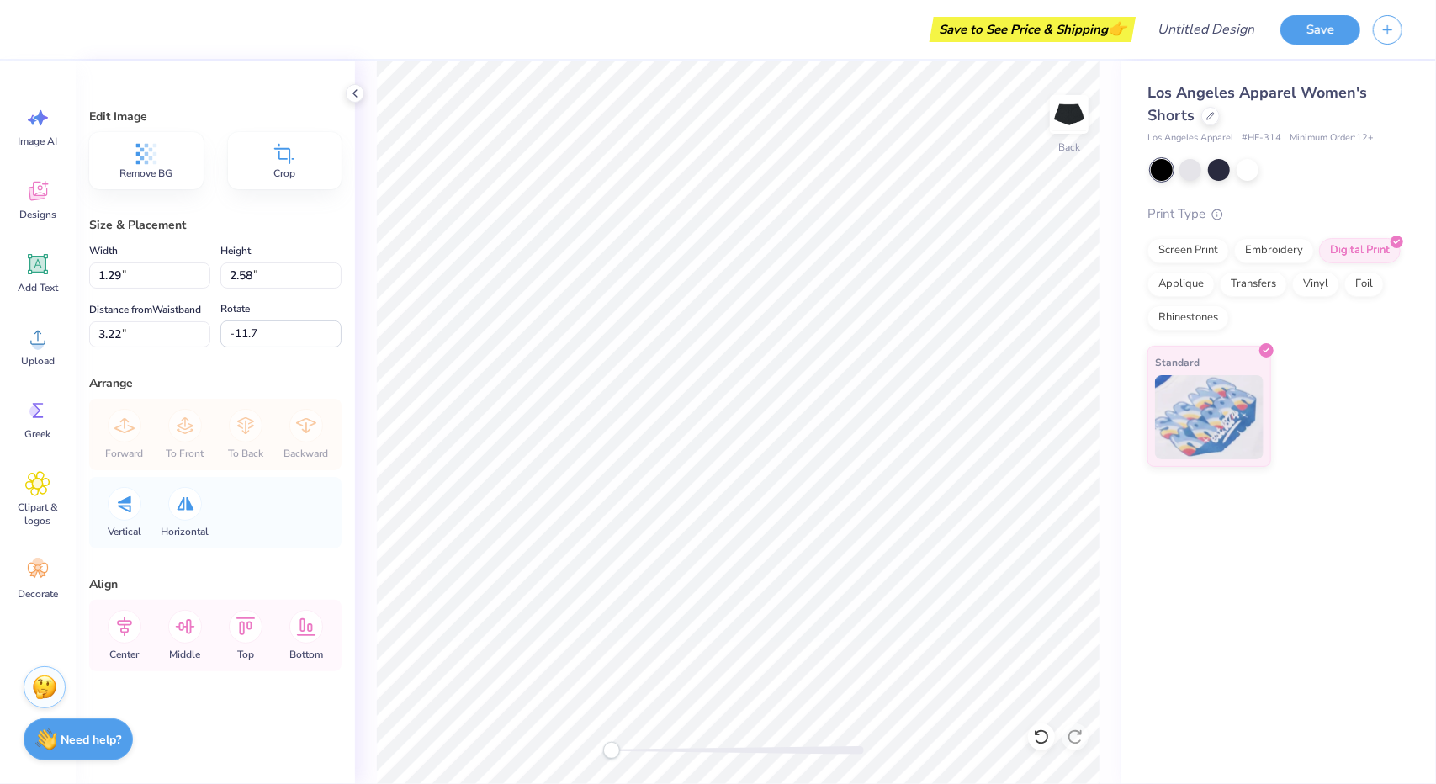
type input "-11.7"
type input "1.68"
type input "3.42"
type input "2.47"
type input "0.0"
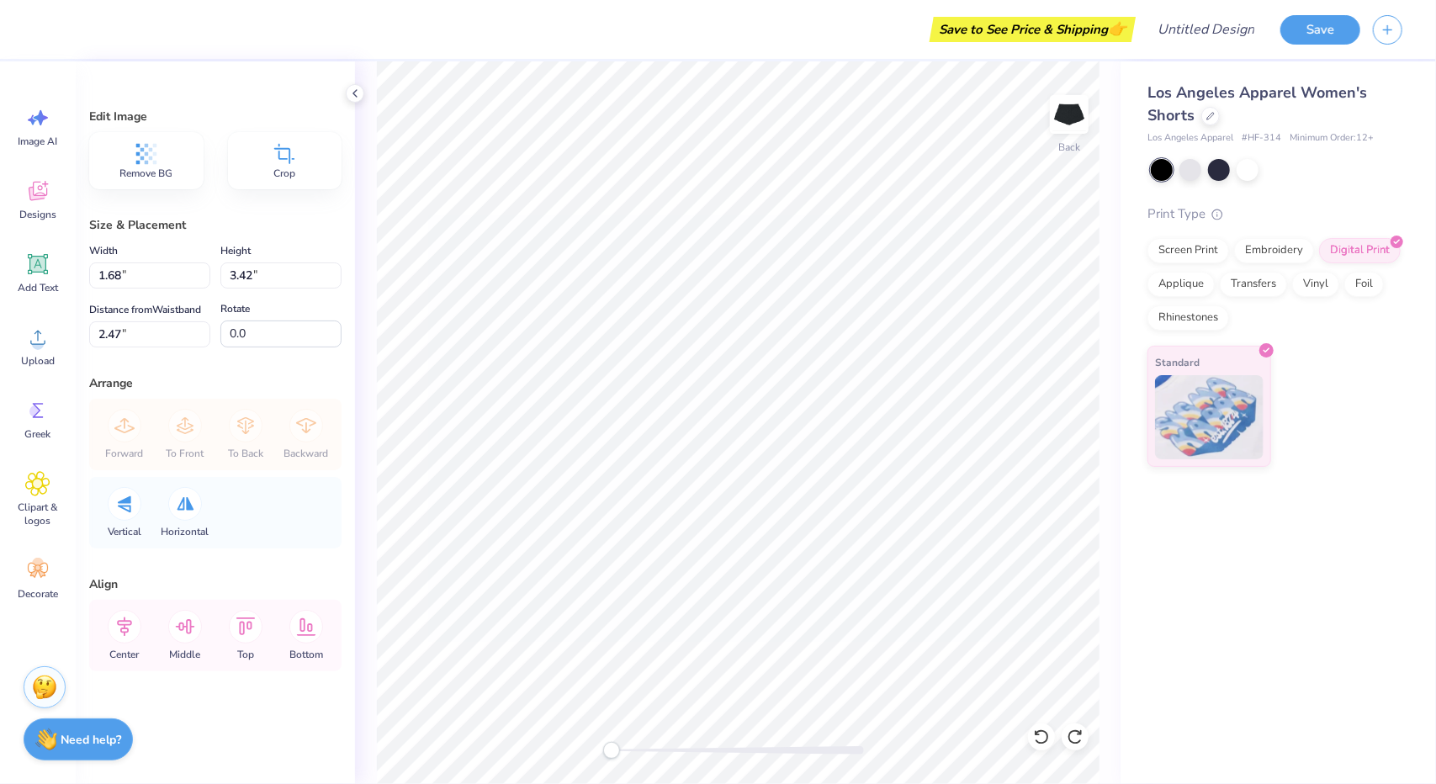
type input "1.29"
type input "2.58"
type input "3.19"
type input "1.47"
type input "2.94"
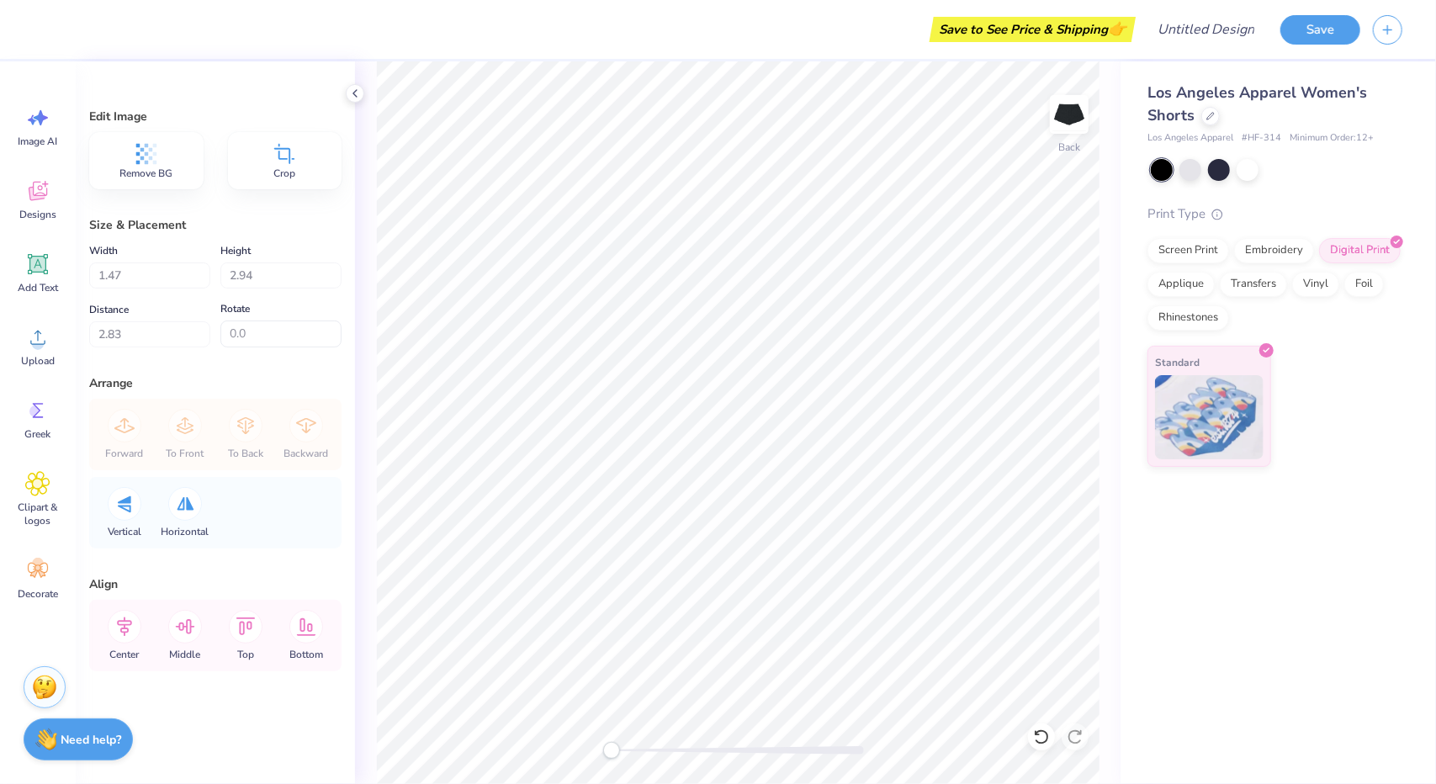
type input "3.05"
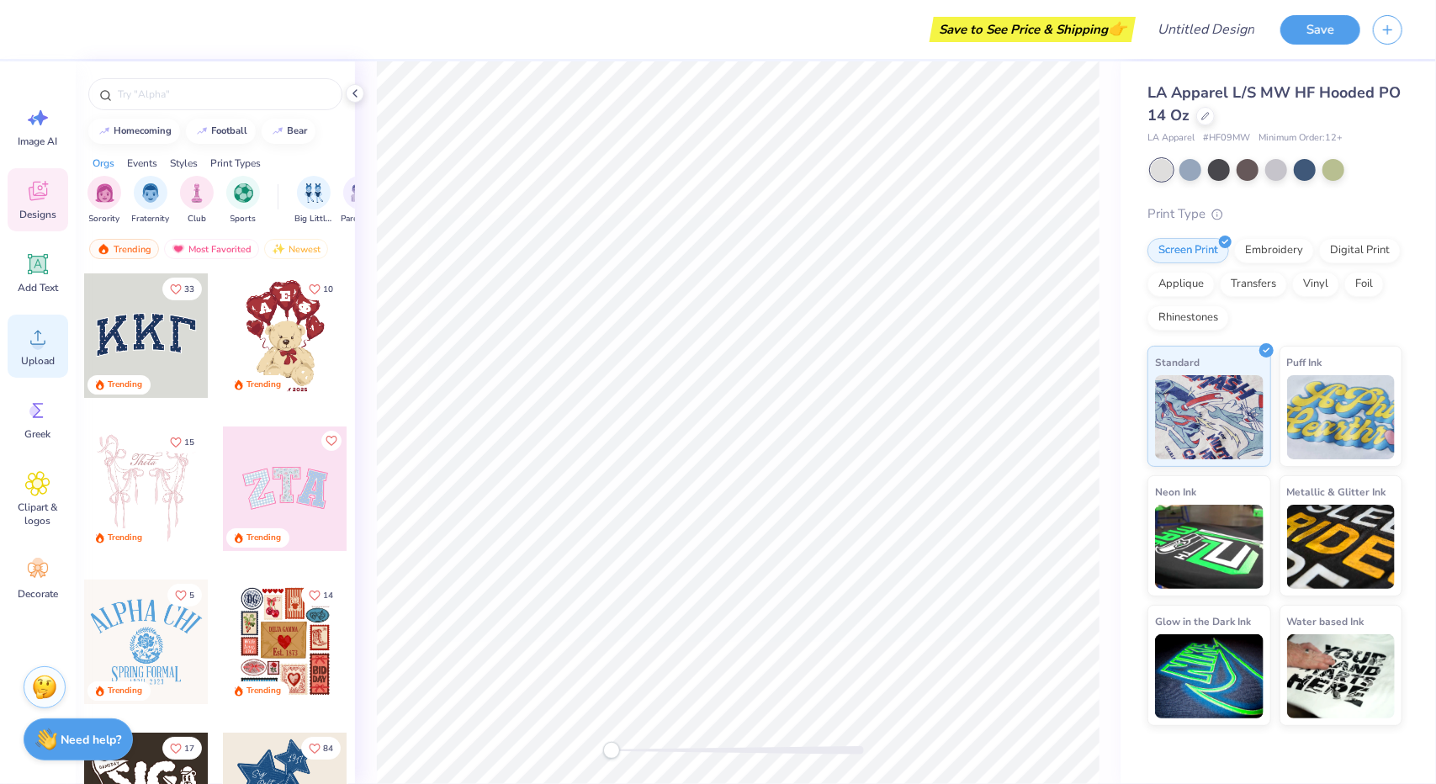
click at [18, 339] on div "Upload" at bounding box center [38, 346] width 61 height 63
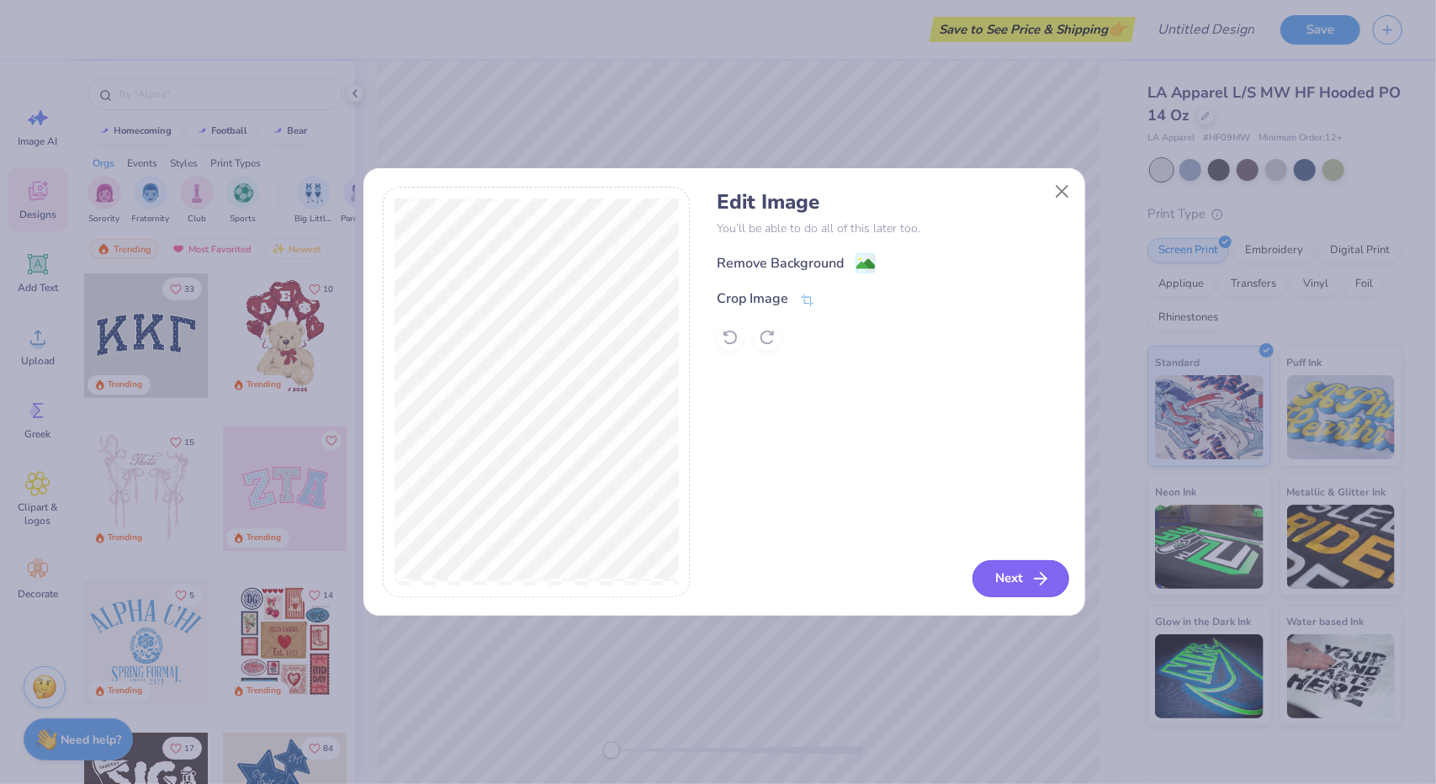
click at [1025, 580] on button "Next" at bounding box center [1020, 578] width 97 height 37
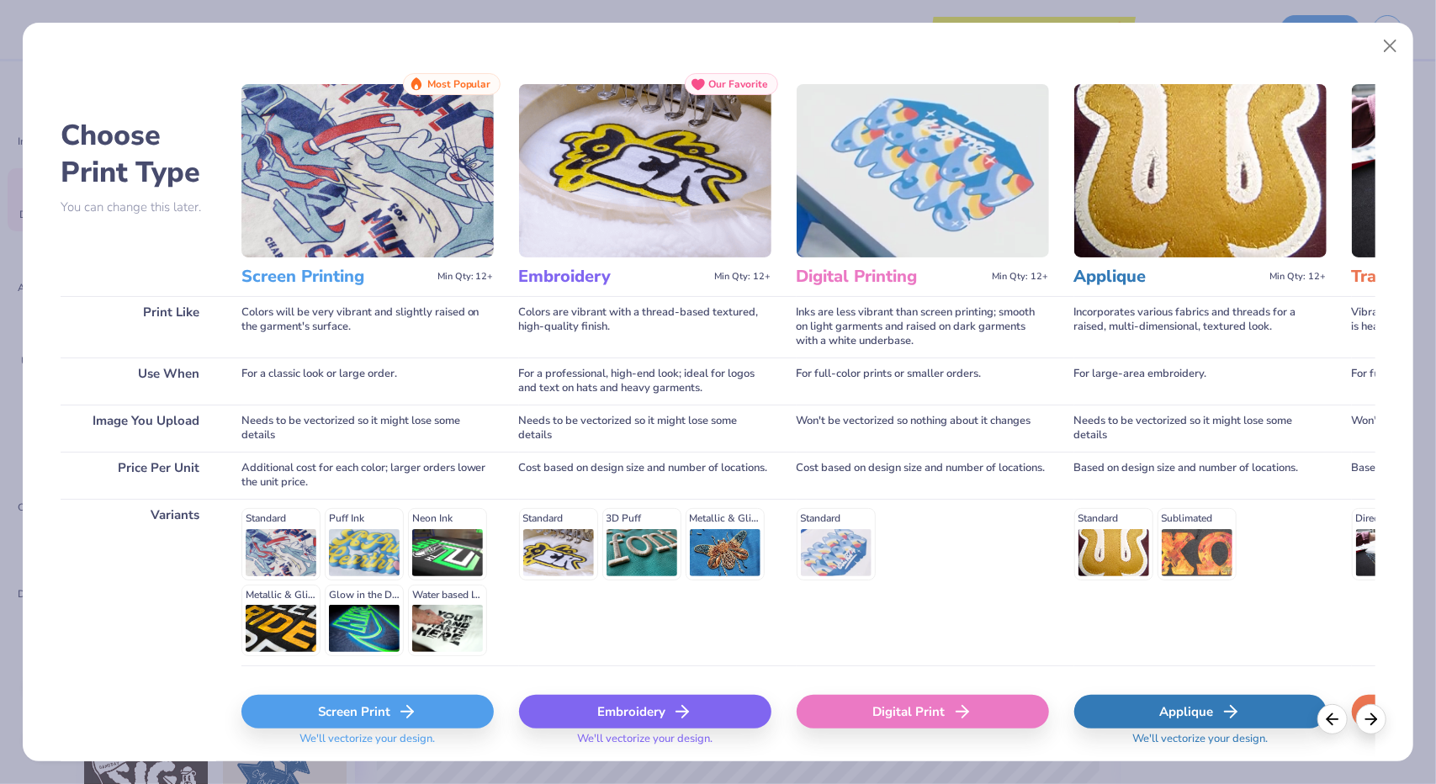
click at [414, 702] on icon at bounding box center [407, 712] width 20 height 20
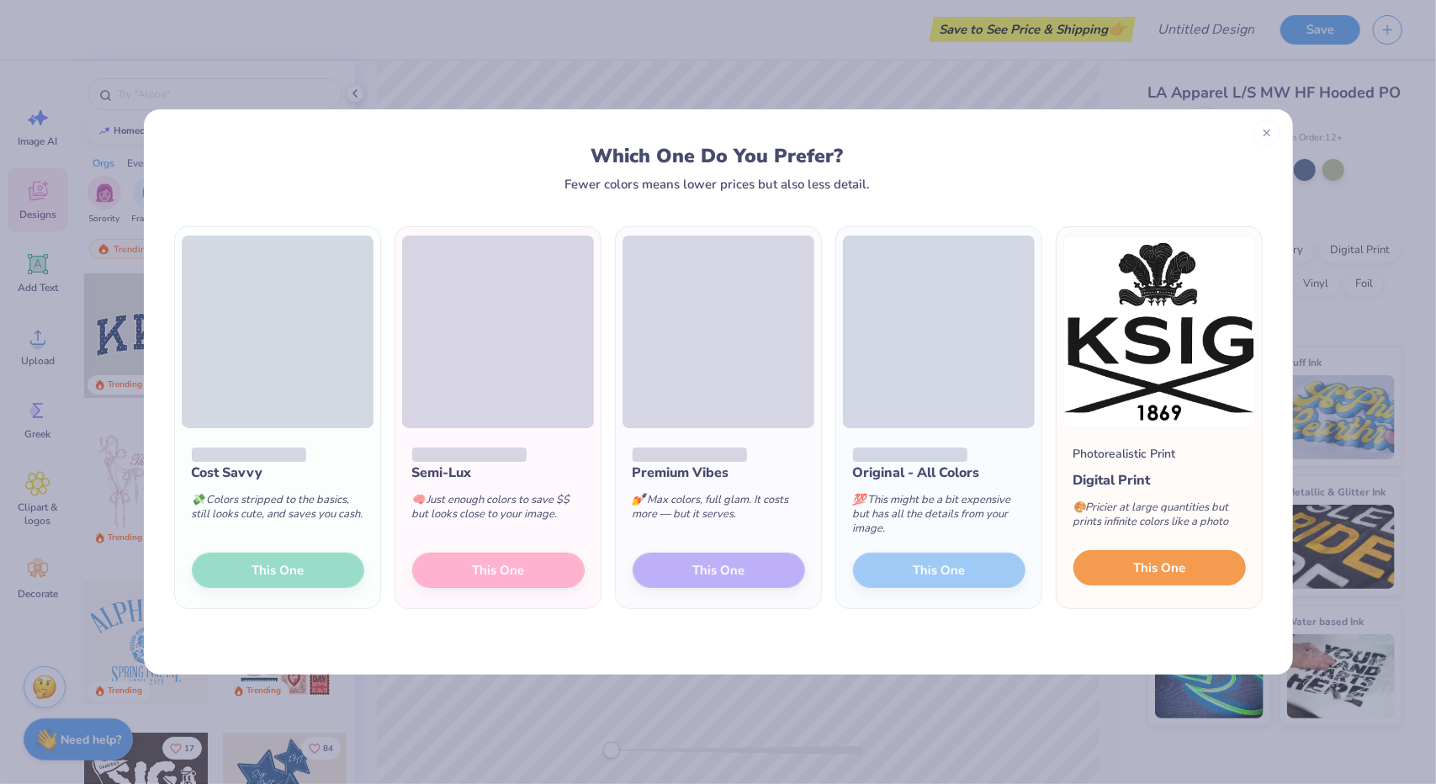
click at [1170, 571] on span "This One" at bounding box center [1159, 568] width 52 height 19
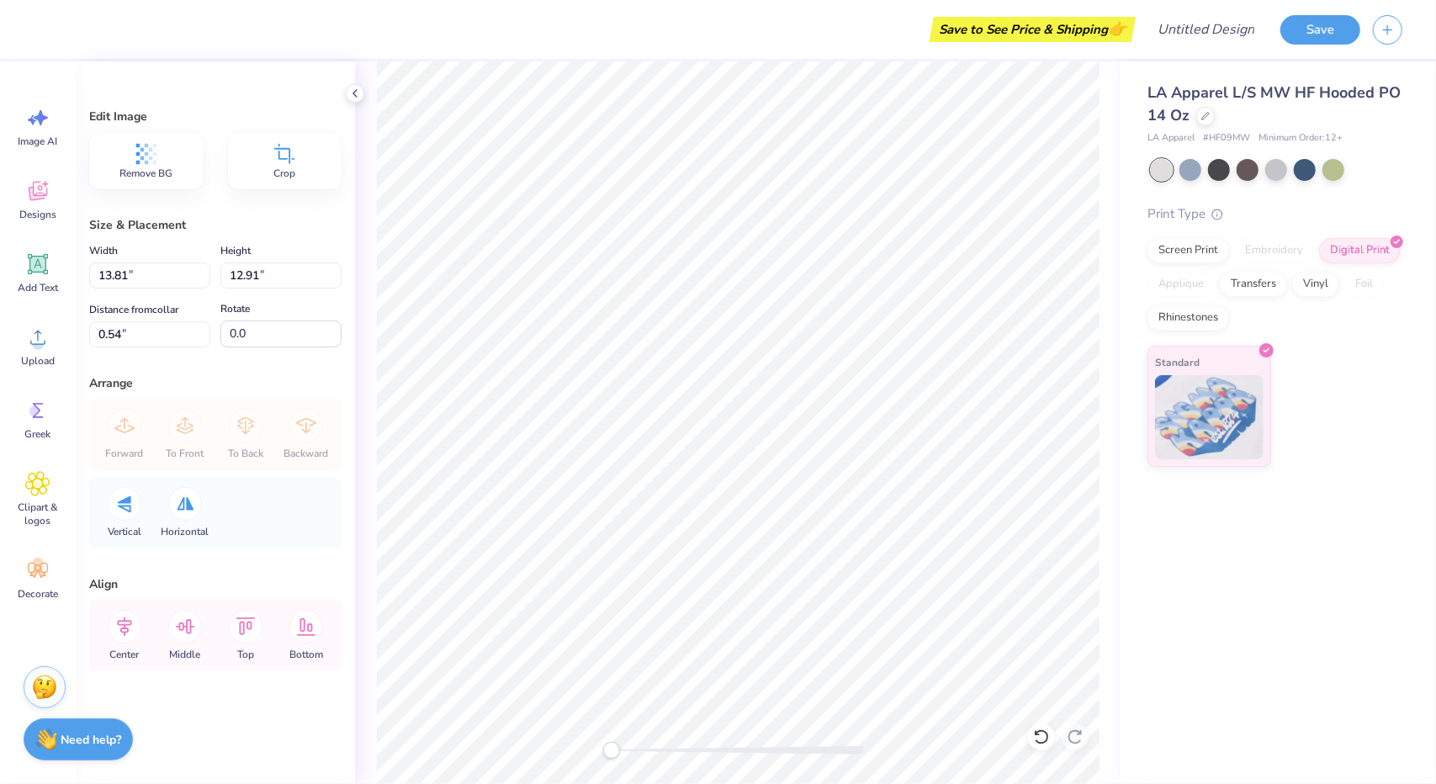
type input "7.55"
type input "7.06"
